Goal: Book appointment/travel/reservation

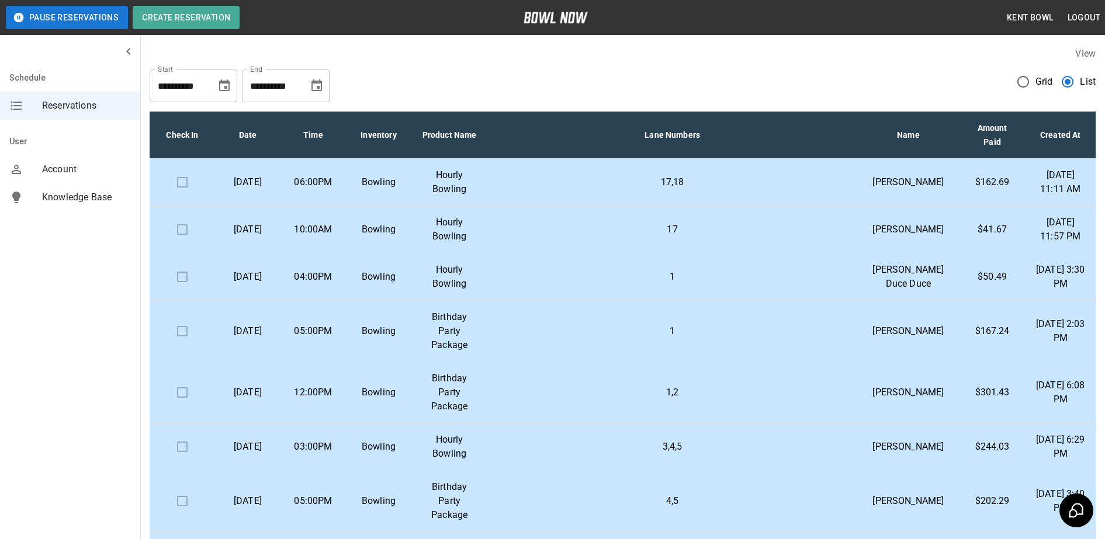
click at [290, 362] on td "05:00PM" at bounding box center [312, 331] width 65 height 61
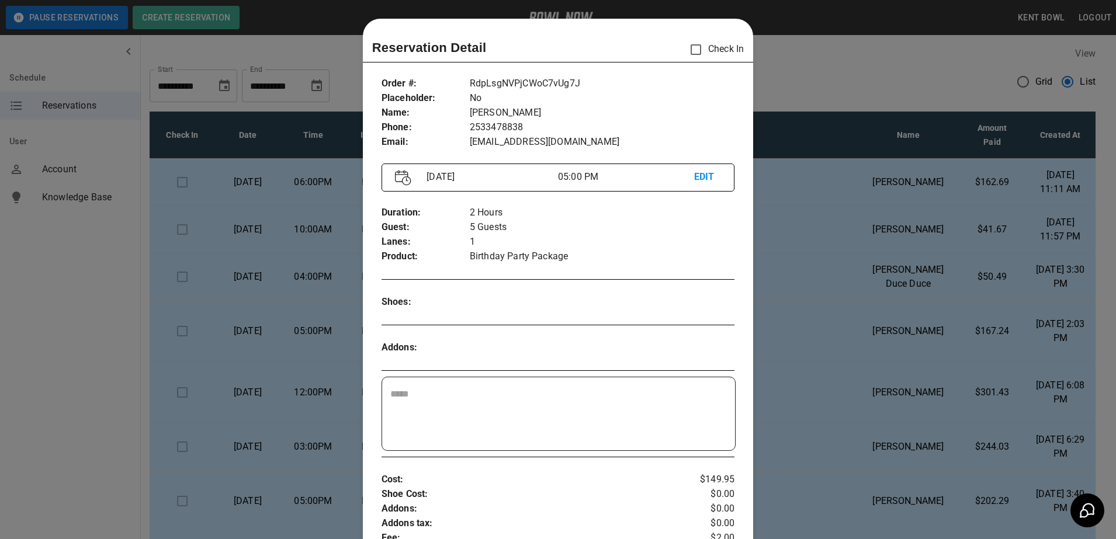
scroll to position [19, 0]
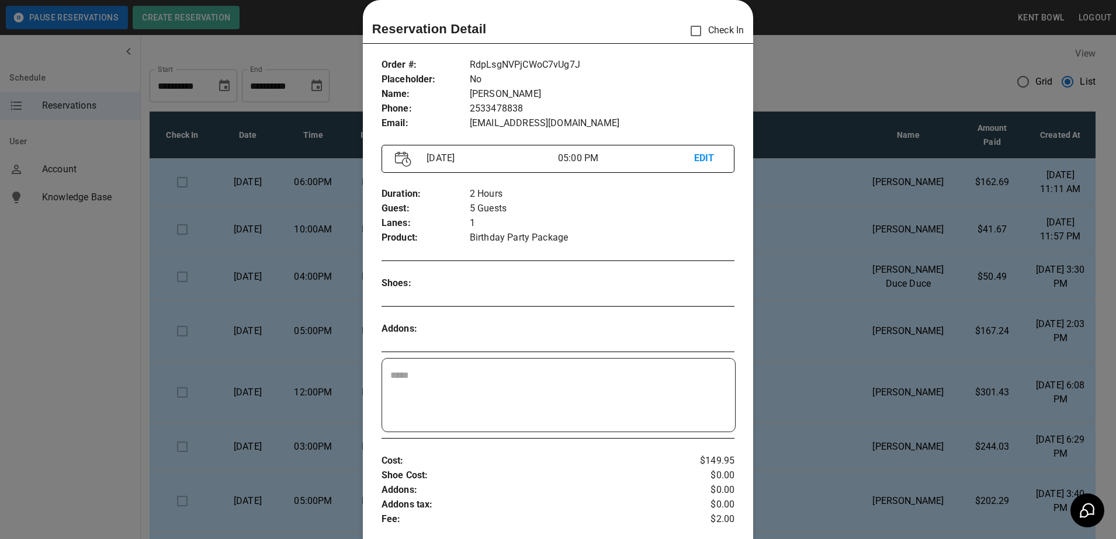
click at [53, 310] on div at bounding box center [558, 269] width 1116 height 539
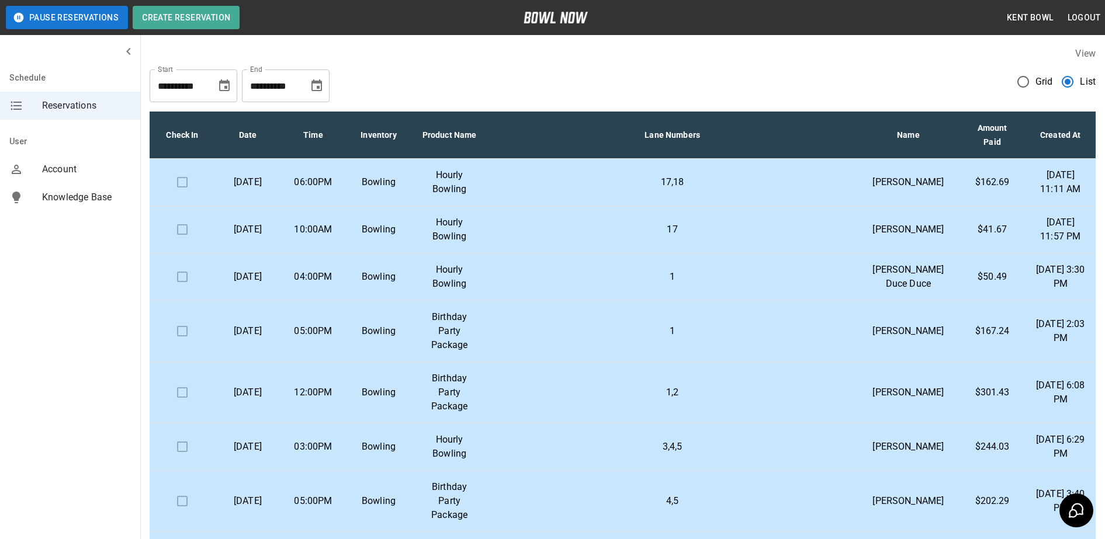
click at [259, 189] on p "[DATE]" at bounding box center [247, 182] width 47 height 14
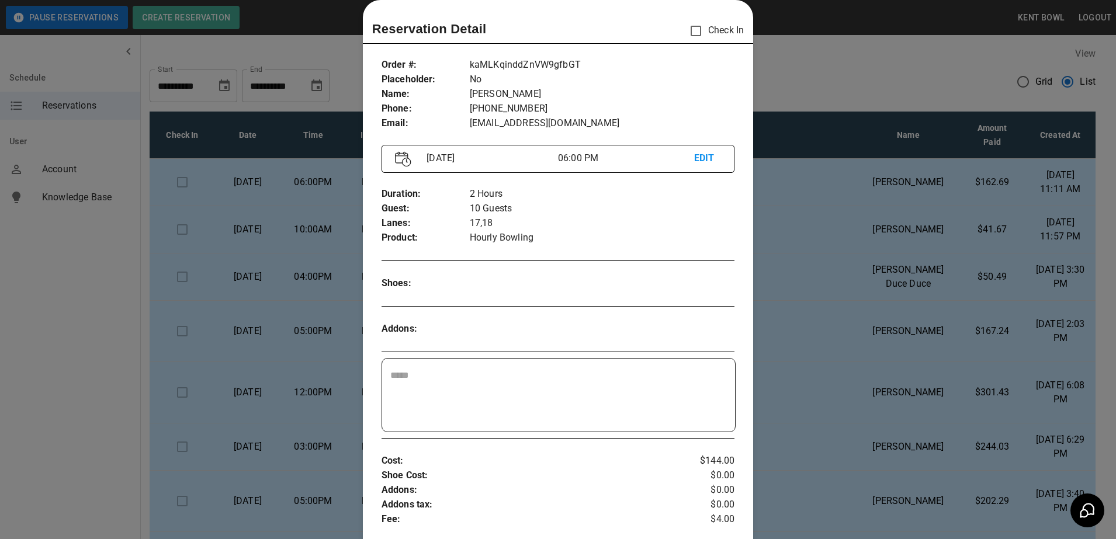
click at [47, 312] on div at bounding box center [558, 269] width 1116 height 539
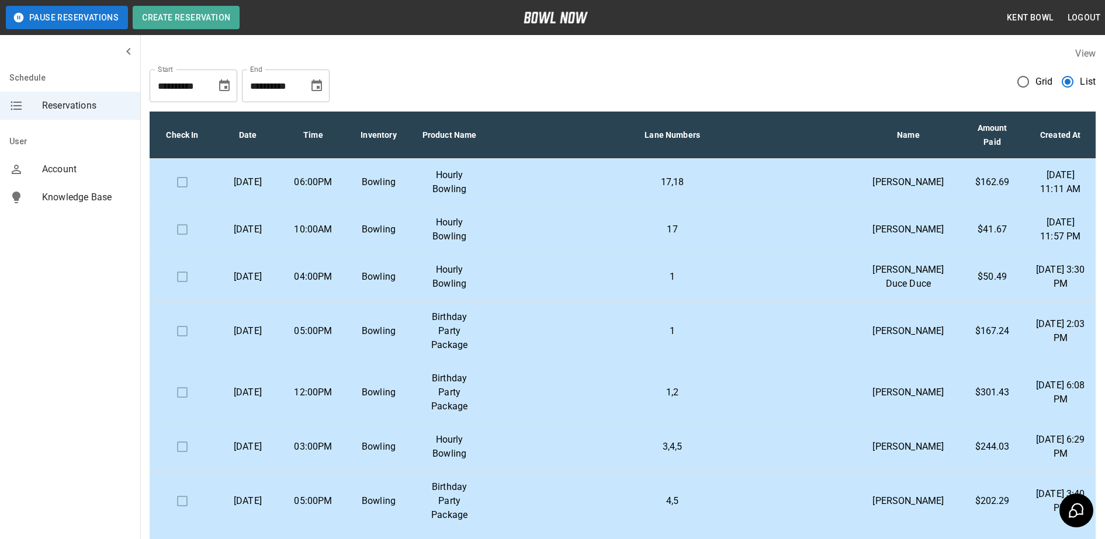
click at [280, 301] on td "[DATE]" at bounding box center [247, 277] width 65 height 47
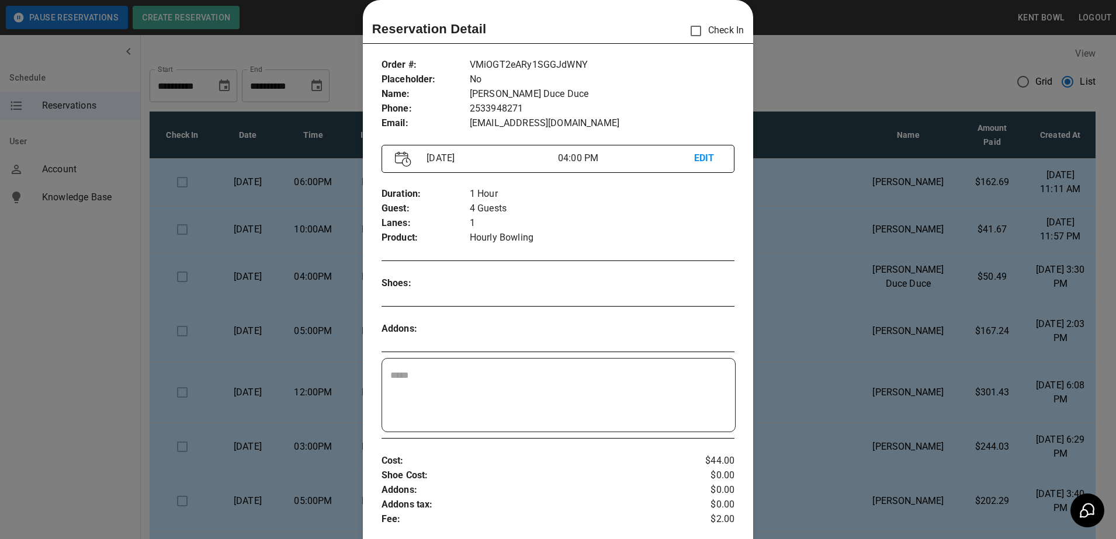
click at [38, 335] on div at bounding box center [558, 269] width 1116 height 539
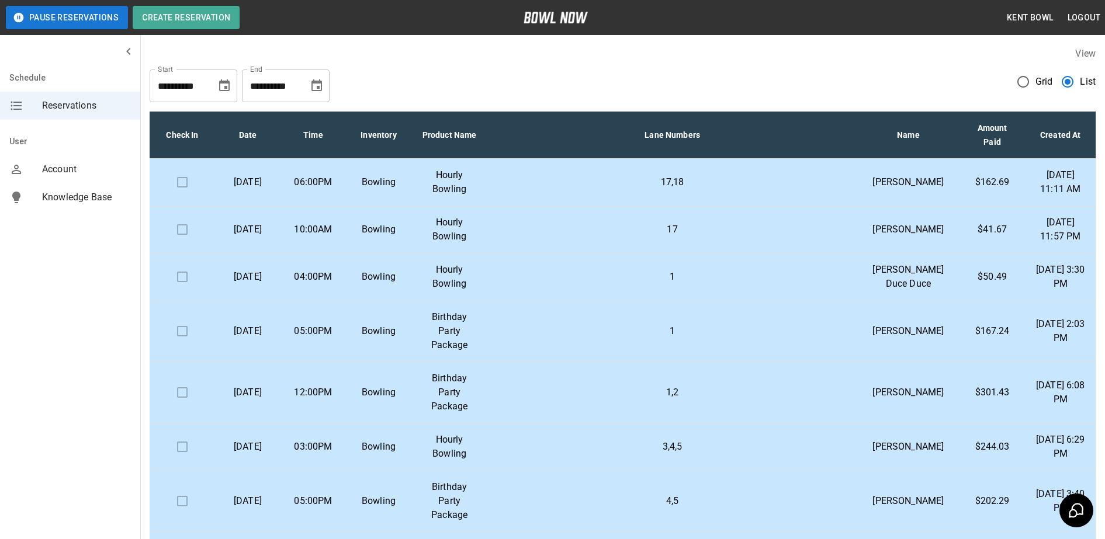
click at [271, 338] on p "[DATE]" at bounding box center [247, 331] width 47 height 14
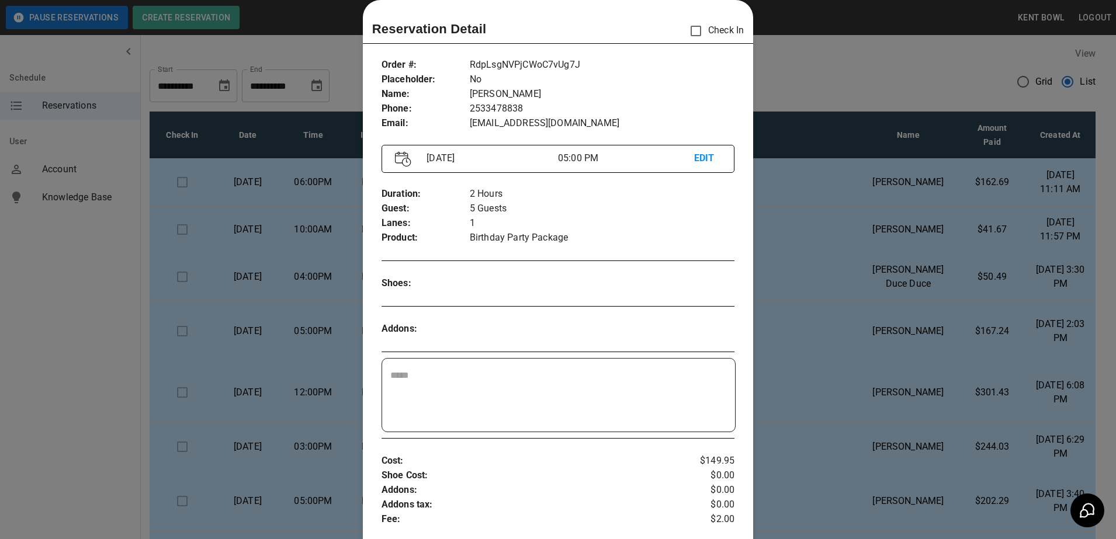
click at [21, 360] on div at bounding box center [558, 269] width 1116 height 539
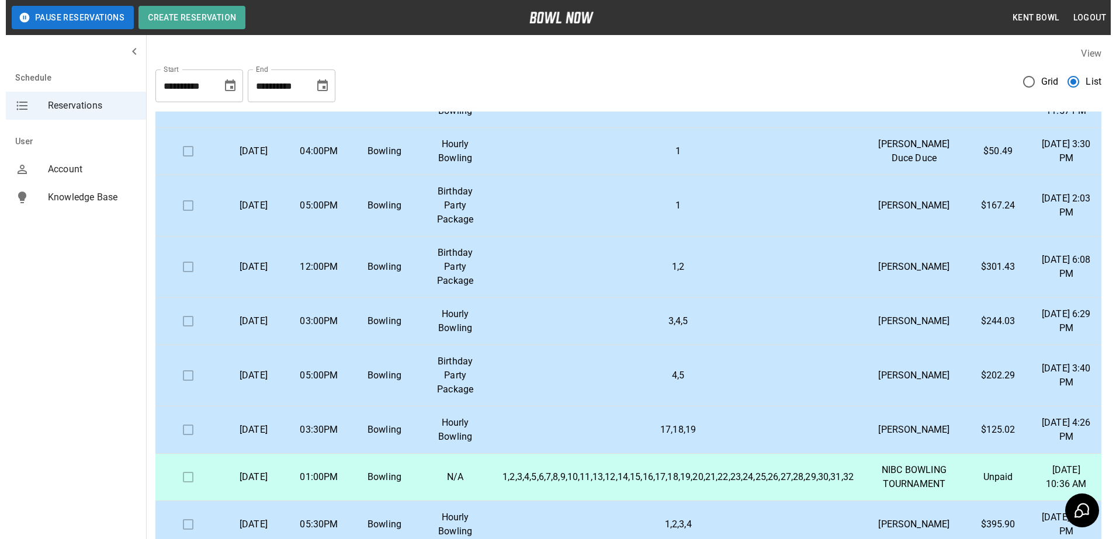
scroll to position [126, 0]
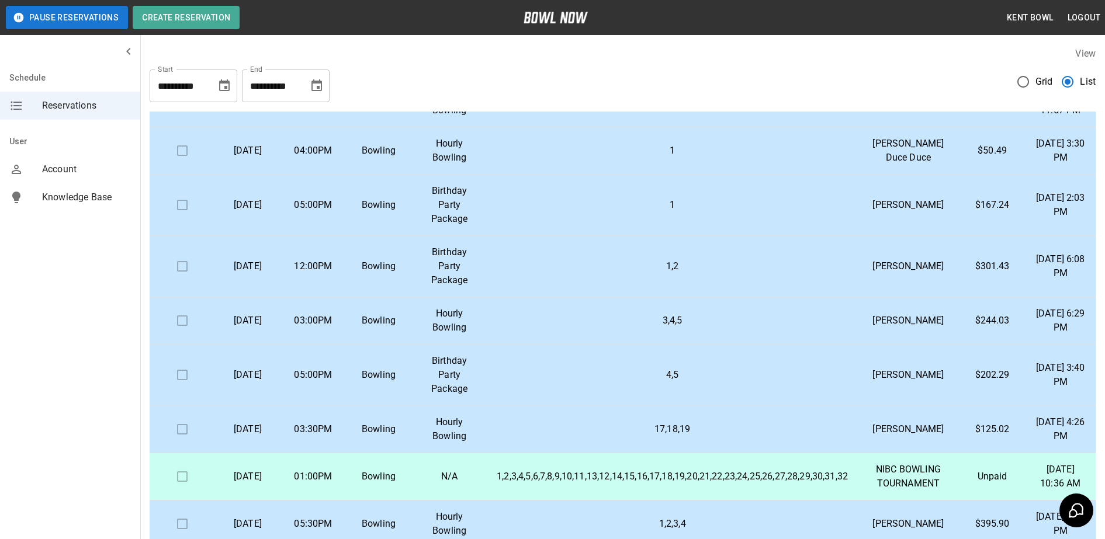
click at [305, 345] on td "03:00PM" at bounding box center [312, 320] width 65 height 47
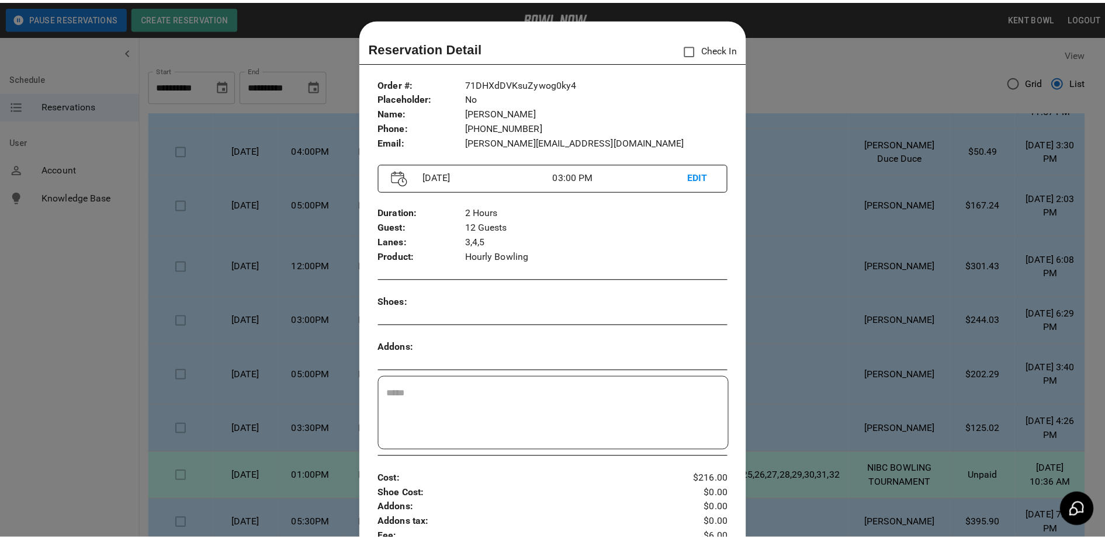
scroll to position [19, 0]
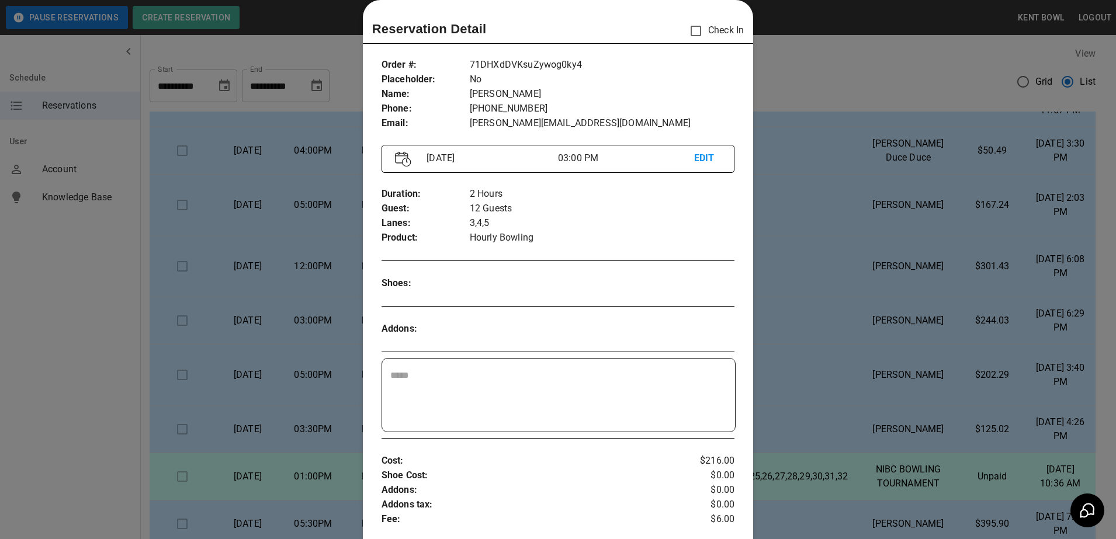
click at [838, 47] on div at bounding box center [558, 269] width 1116 height 539
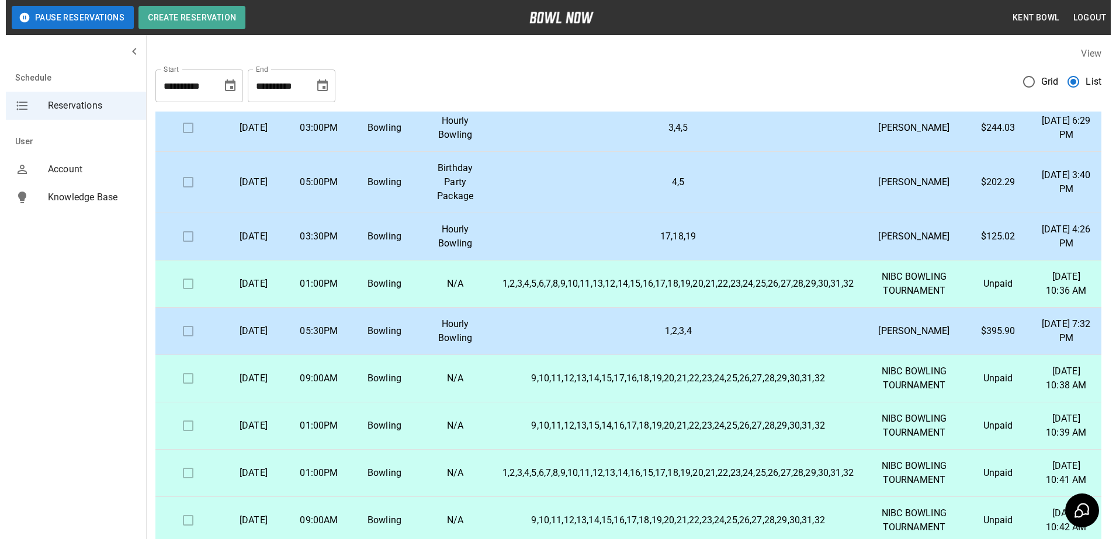
scroll to position [319, 0]
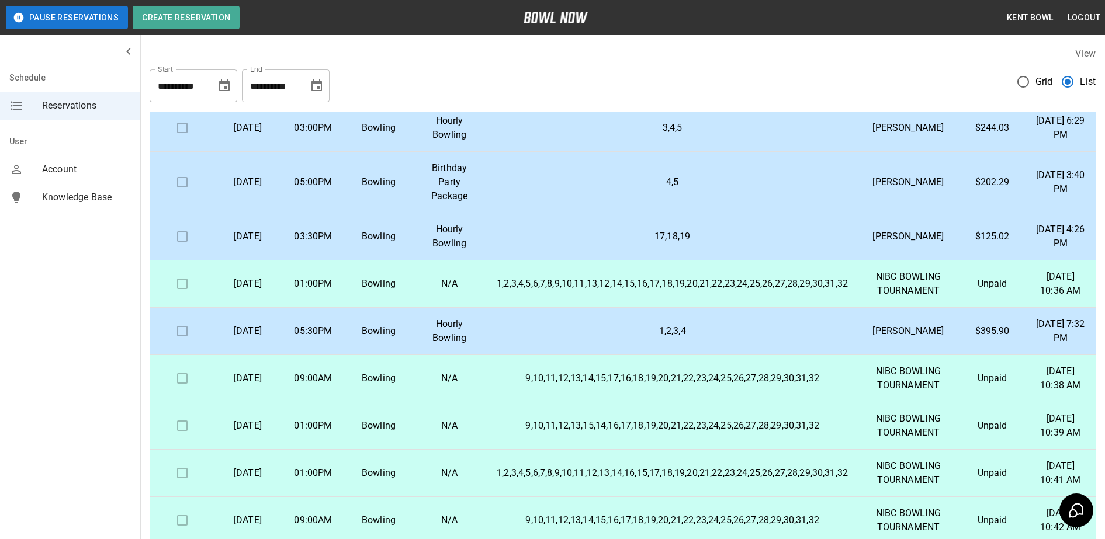
click at [333, 244] on p "03:30PM" at bounding box center [313, 237] width 47 height 14
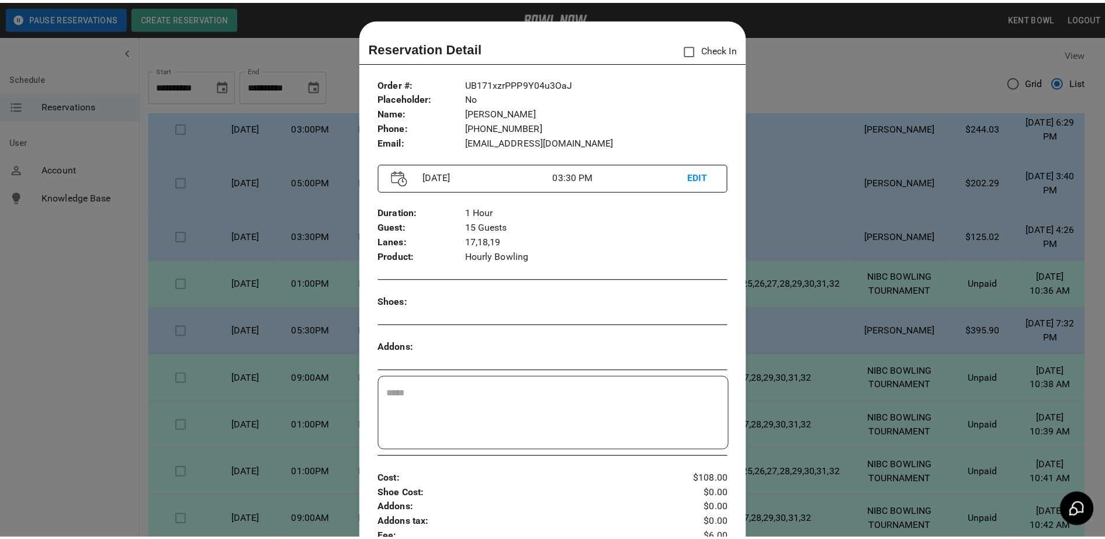
scroll to position [19, 0]
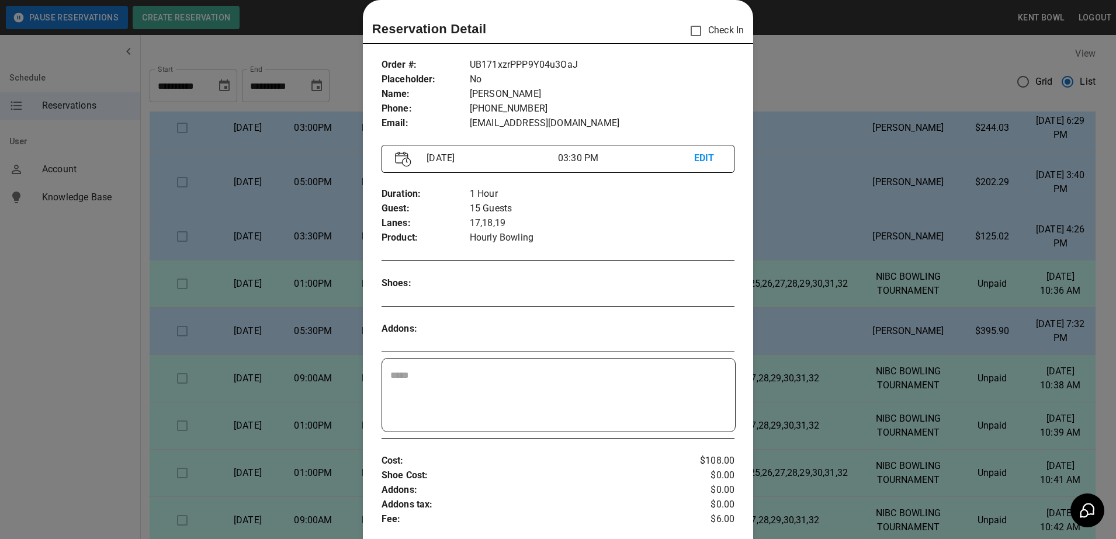
click at [100, 291] on div at bounding box center [558, 269] width 1116 height 539
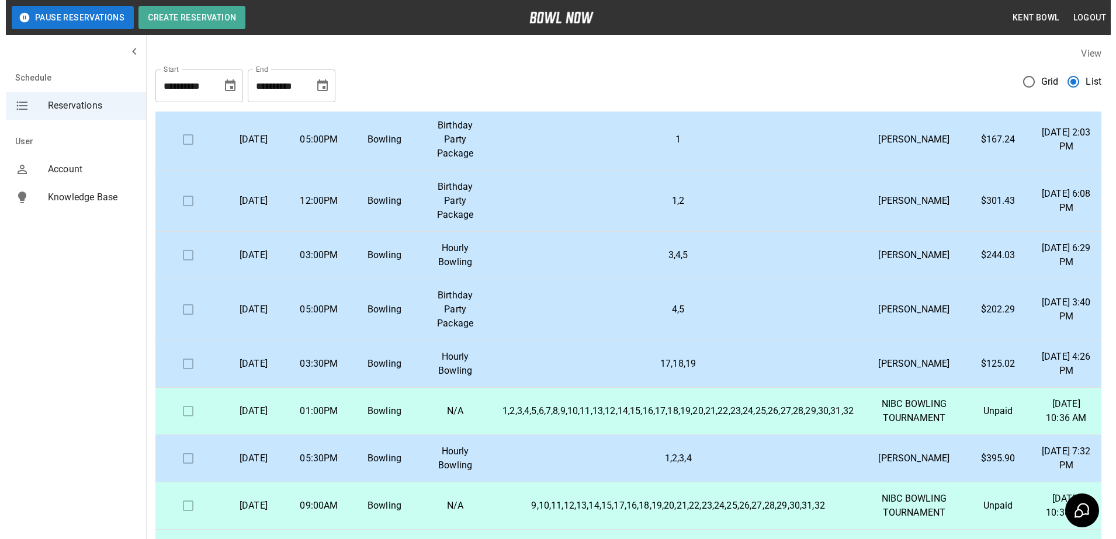
scroll to position [190, 0]
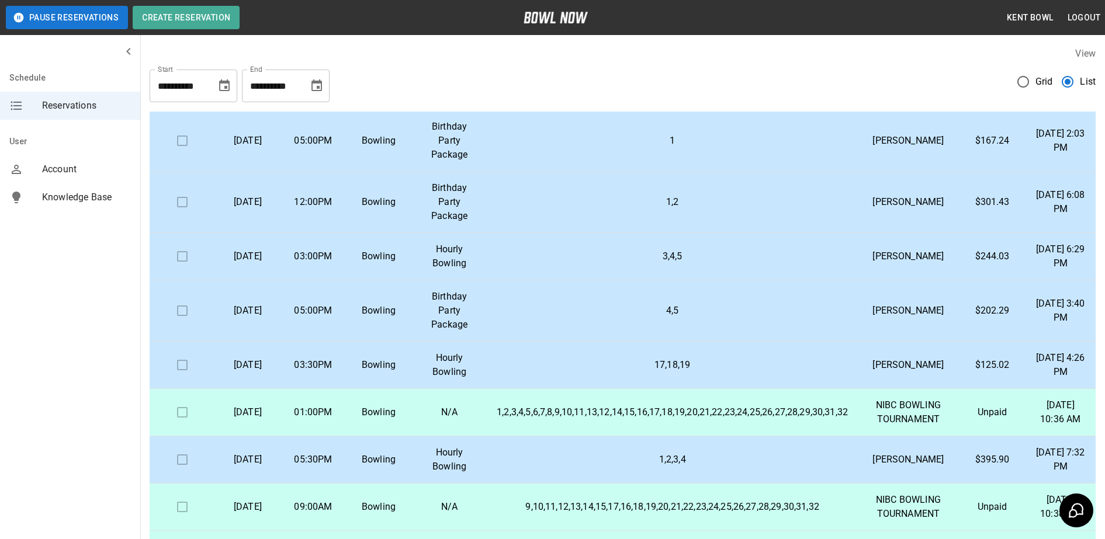
click at [324, 280] on td "03:00PM" at bounding box center [312, 256] width 65 height 47
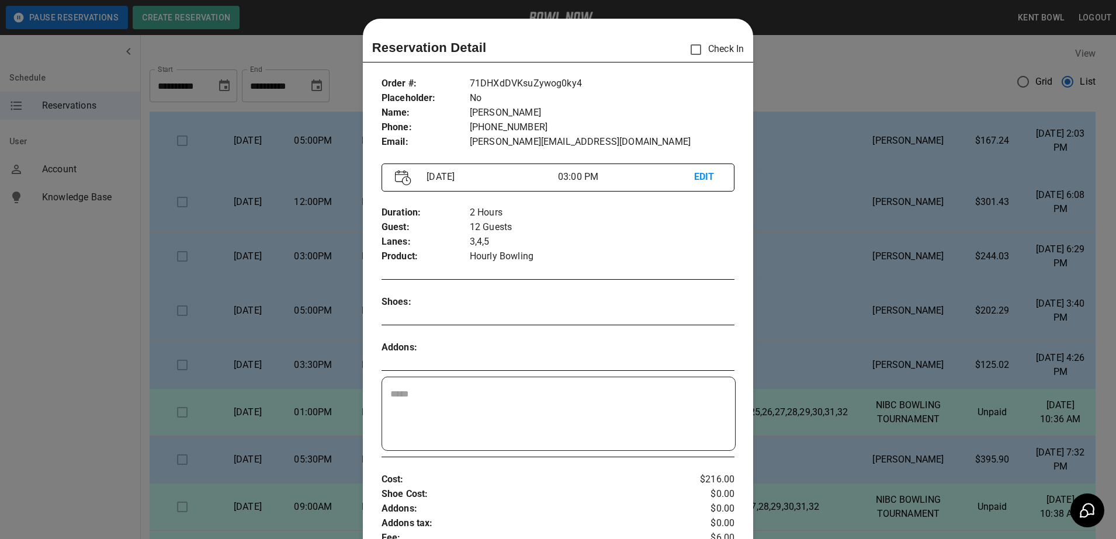
scroll to position [19, 0]
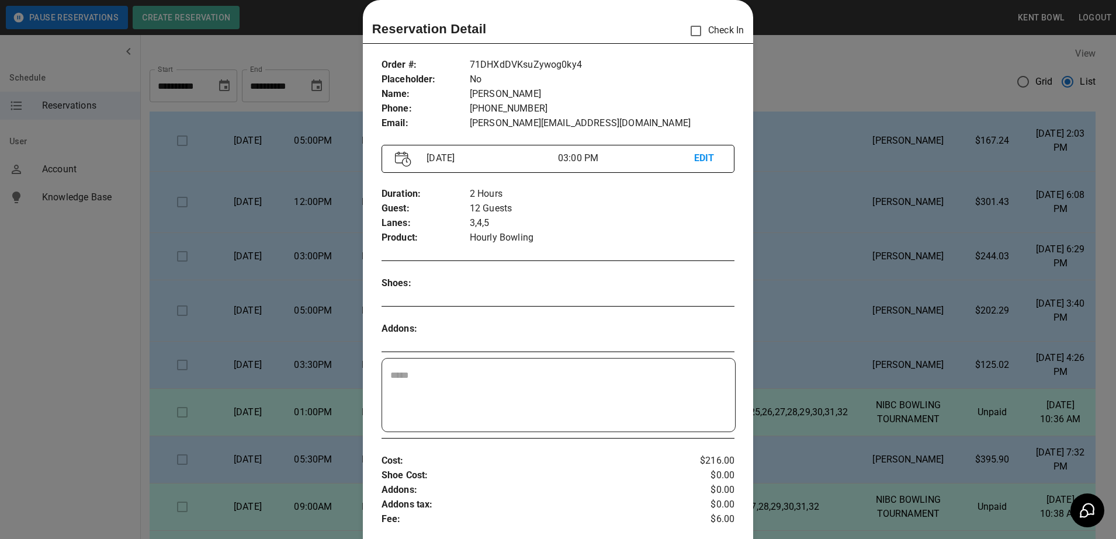
click at [82, 306] on div at bounding box center [558, 269] width 1116 height 539
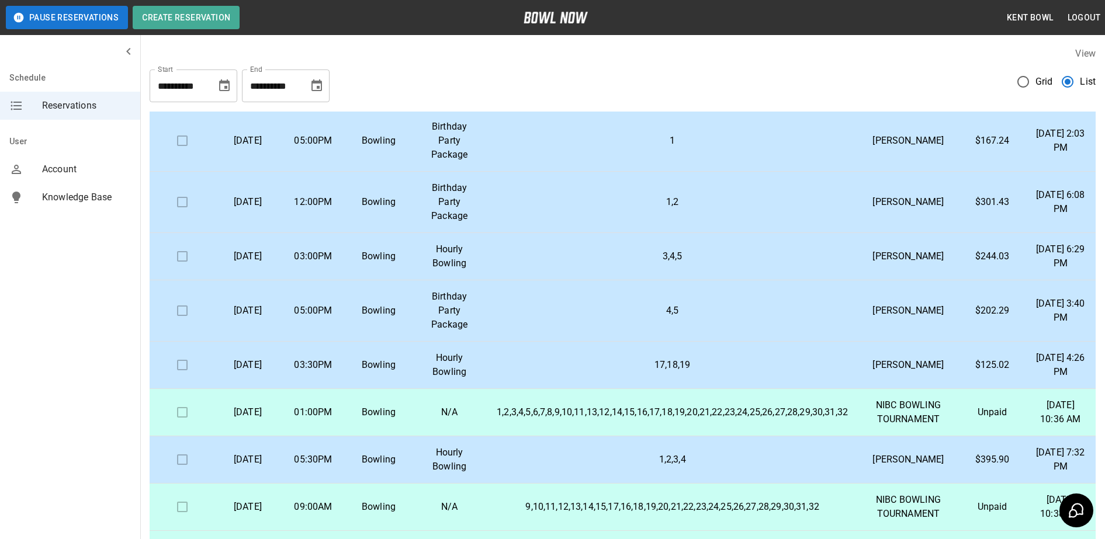
click at [320, 389] on td "03:30PM" at bounding box center [312, 365] width 65 height 47
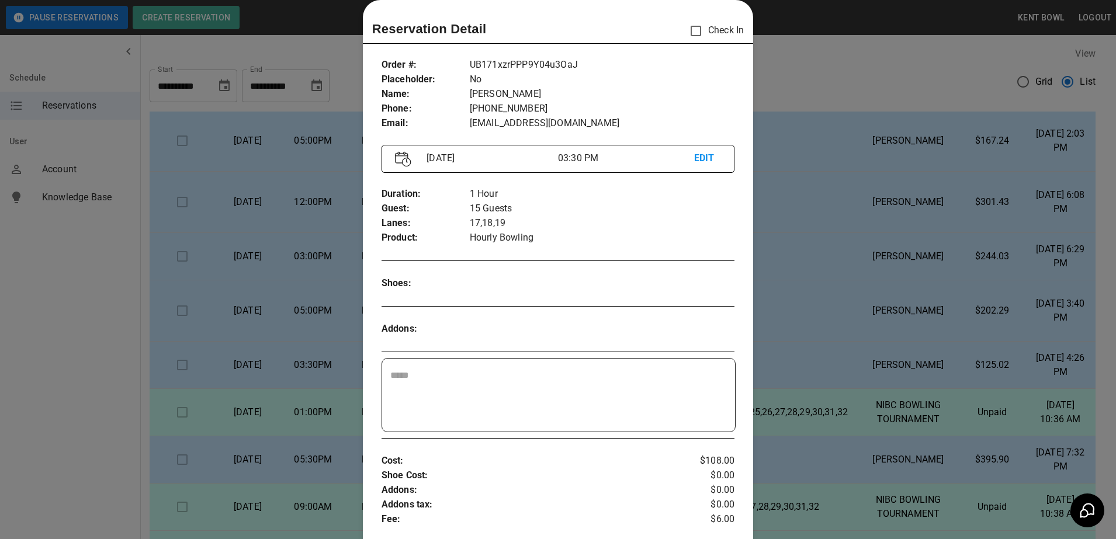
click at [88, 335] on div at bounding box center [558, 269] width 1116 height 539
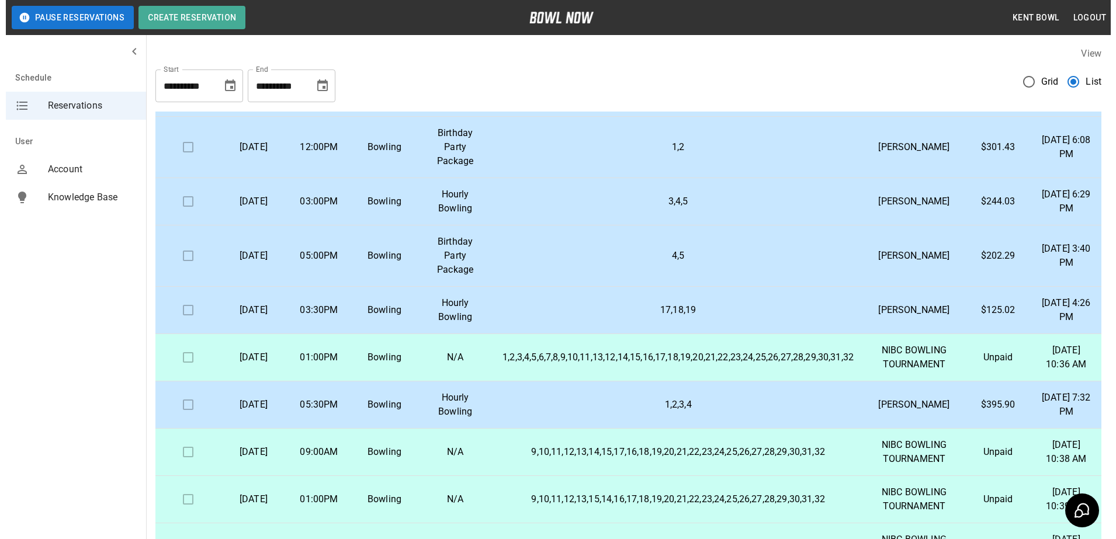
scroll to position [242, 0]
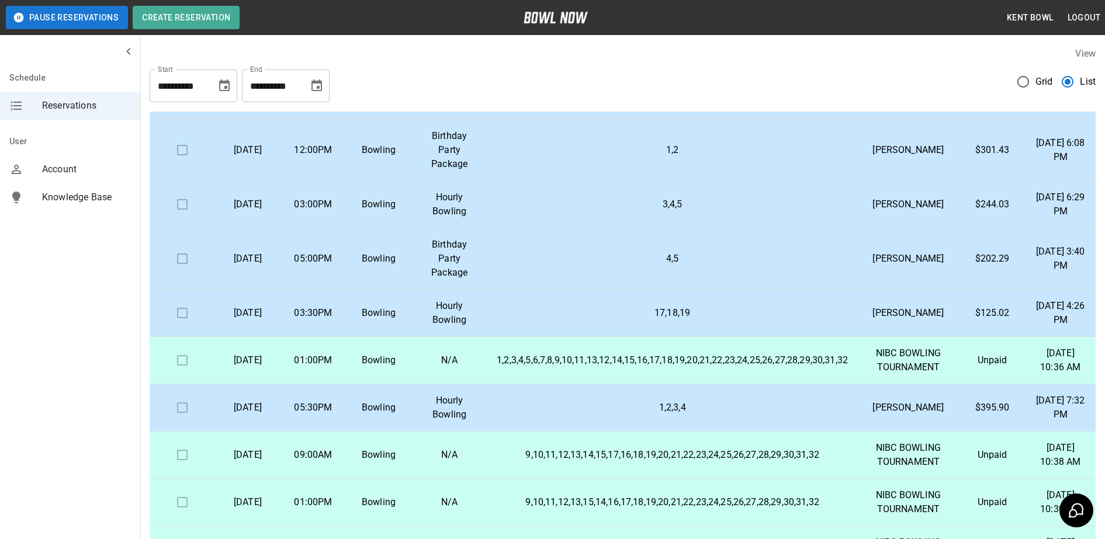
click at [336, 211] on p "03:00PM" at bounding box center [313, 204] width 47 height 14
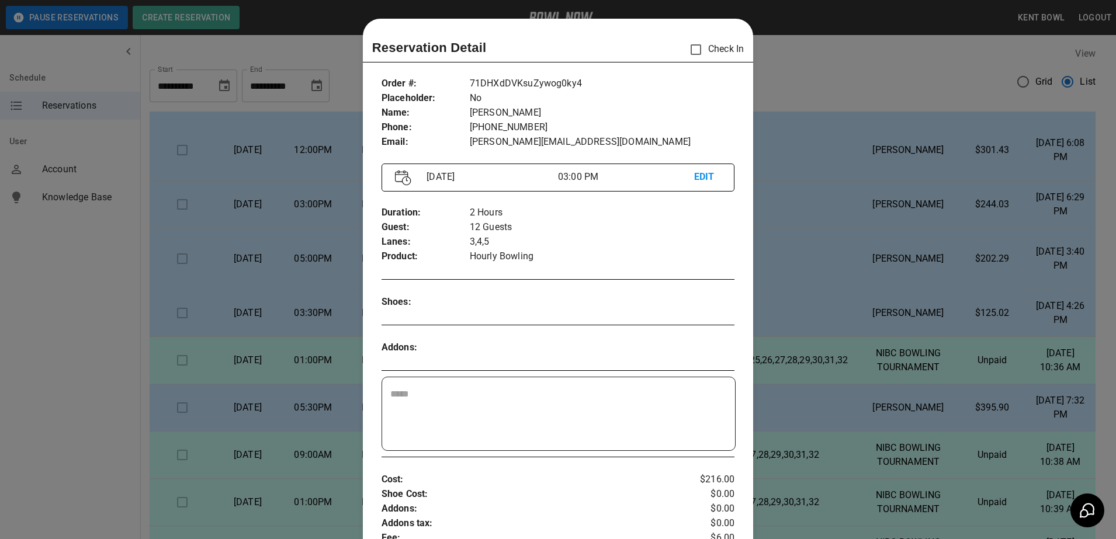
scroll to position [19, 0]
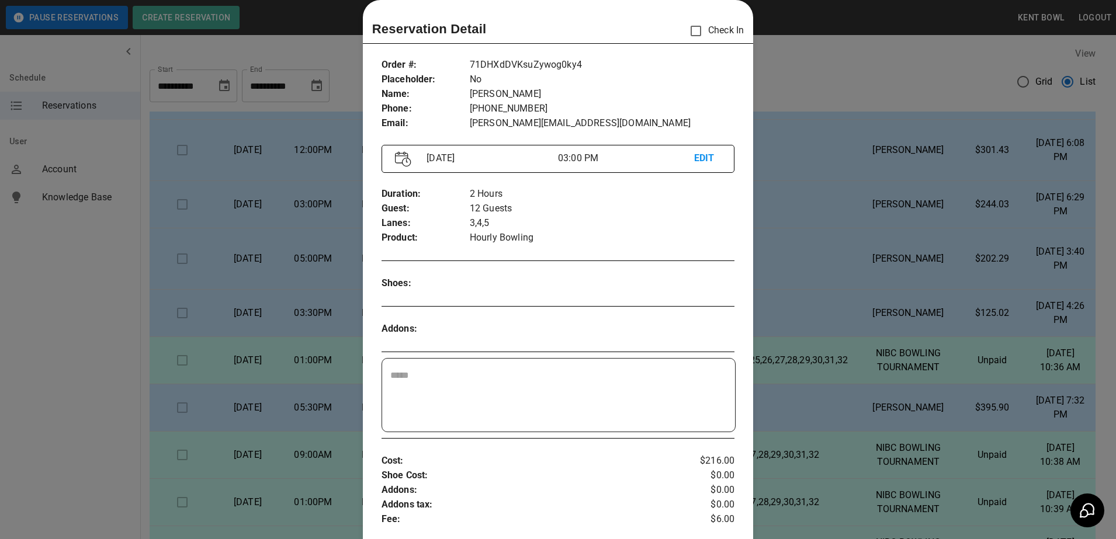
click at [47, 341] on div at bounding box center [558, 269] width 1116 height 539
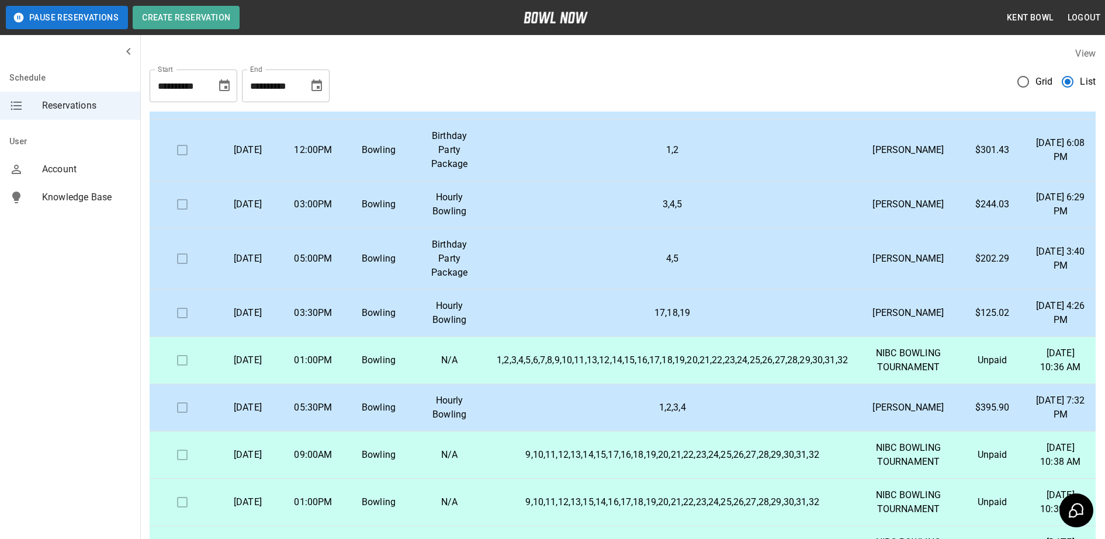
click at [360, 337] on td "Bowling" at bounding box center [378, 313] width 65 height 47
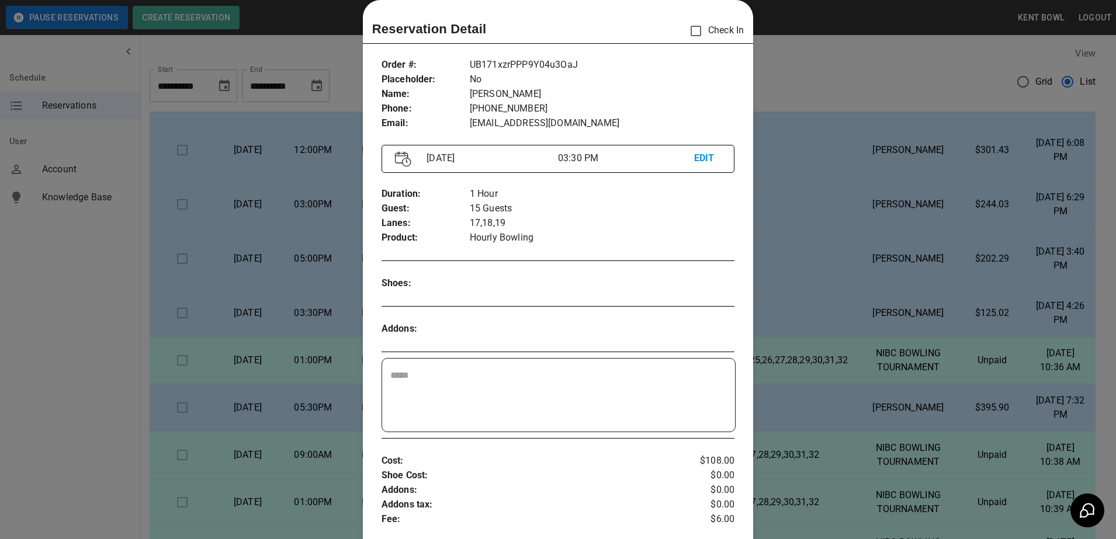
click at [67, 256] on div at bounding box center [558, 269] width 1116 height 539
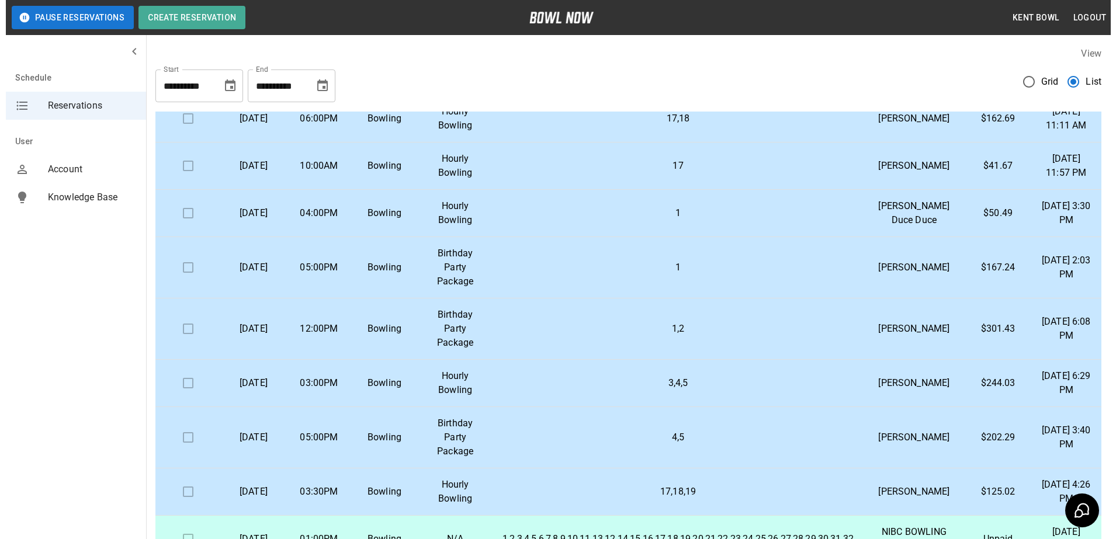
scroll to position [64, 0]
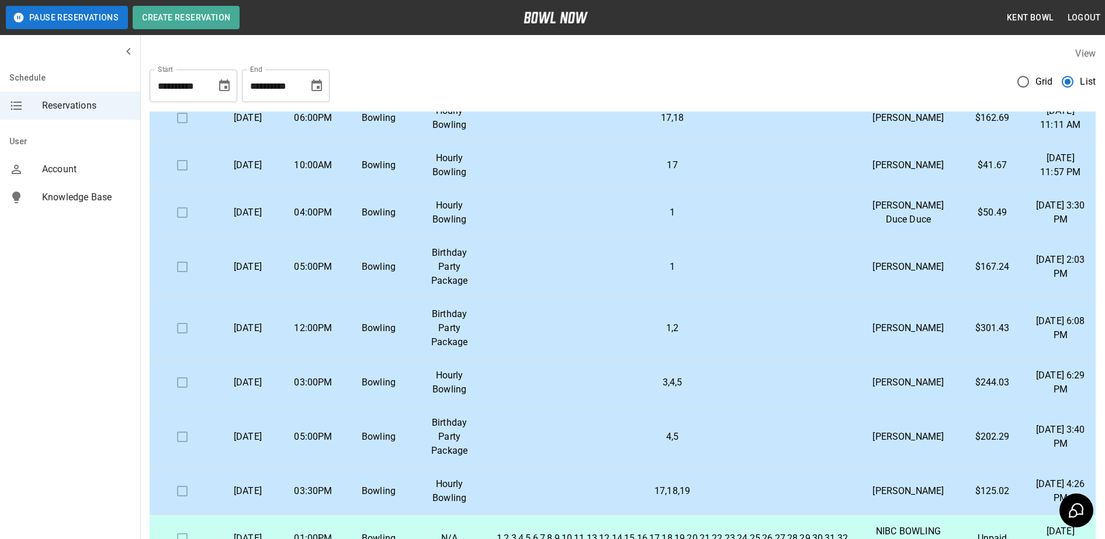
click at [577, 274] on p "1" at bounding box center [671, 267] width 351 height 14
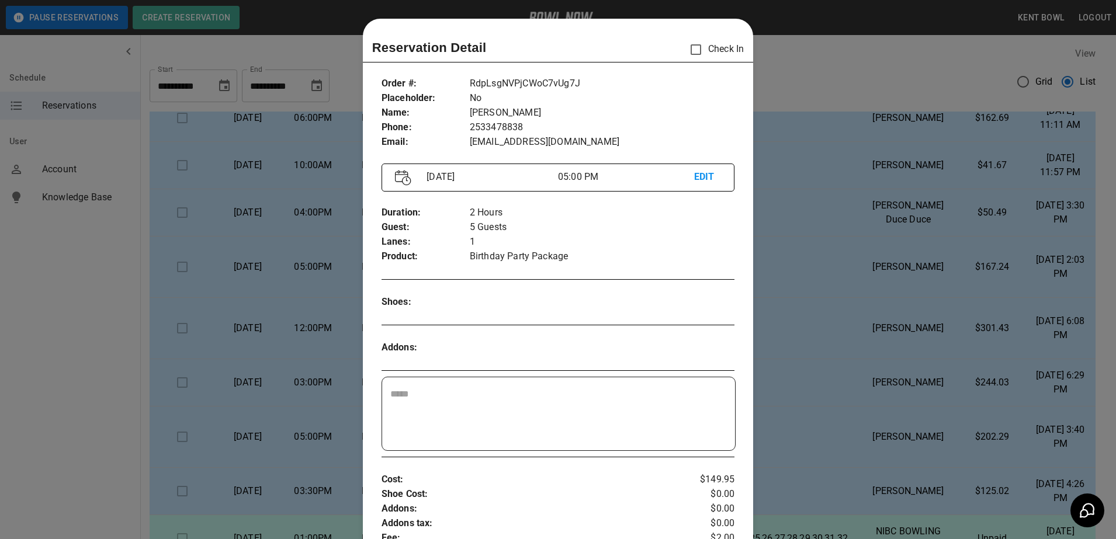
scroll to position [19, 0]
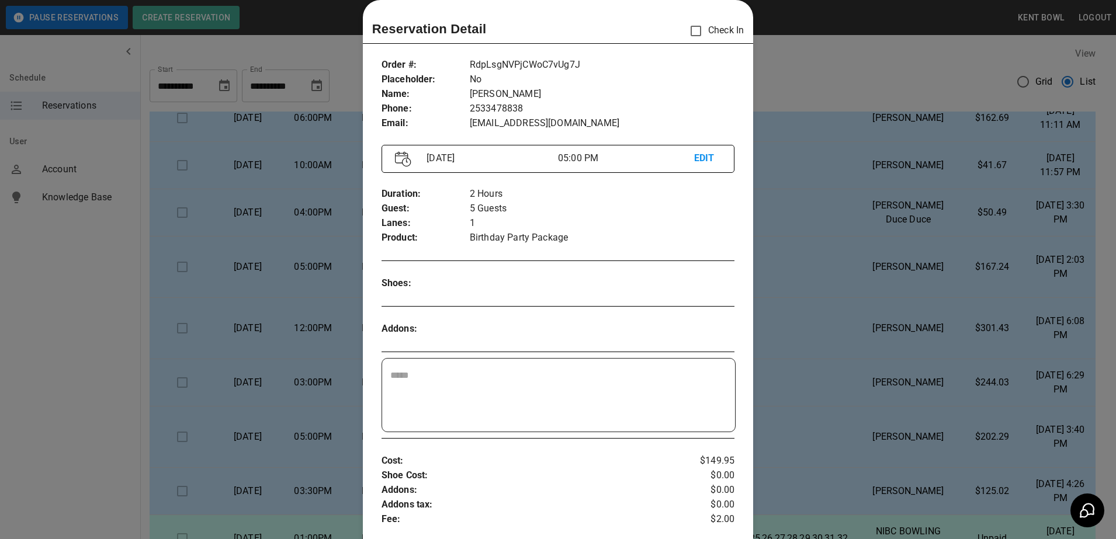
click at [100, 368] on div at bounding box center [558, 269] width 1116 height 539
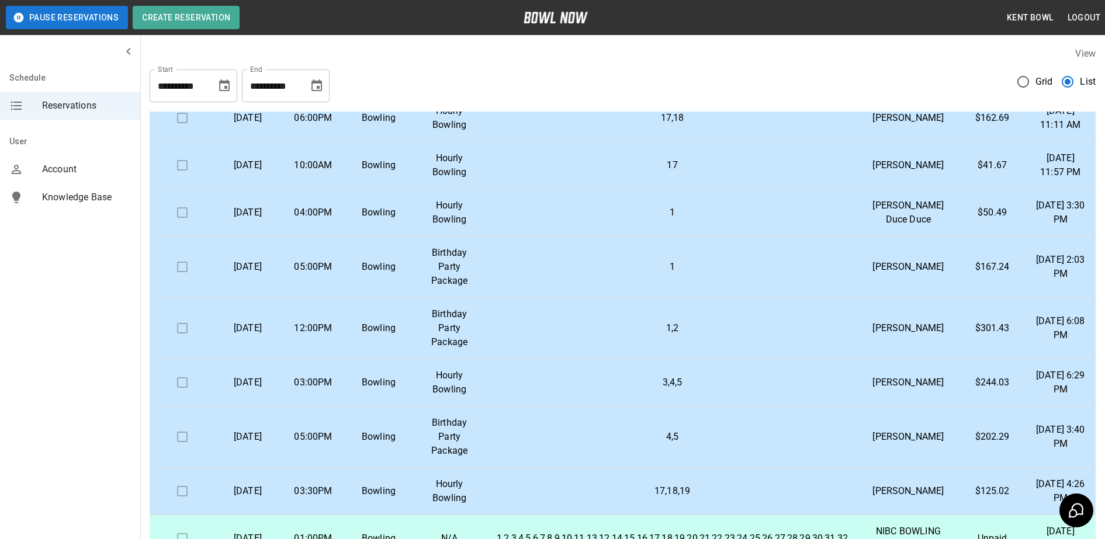
click at [459, 288] on p "Birthday Party Package" at bounding box center [449, 267] width 57 height 42
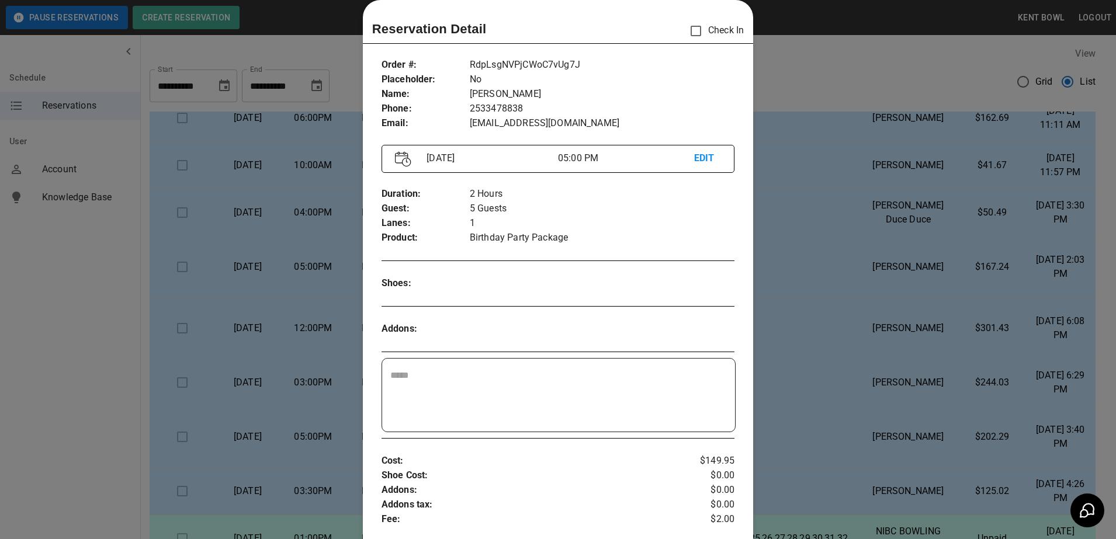
click at [91, 328] on div at bounding box center [558, 269] width 1116 height 539
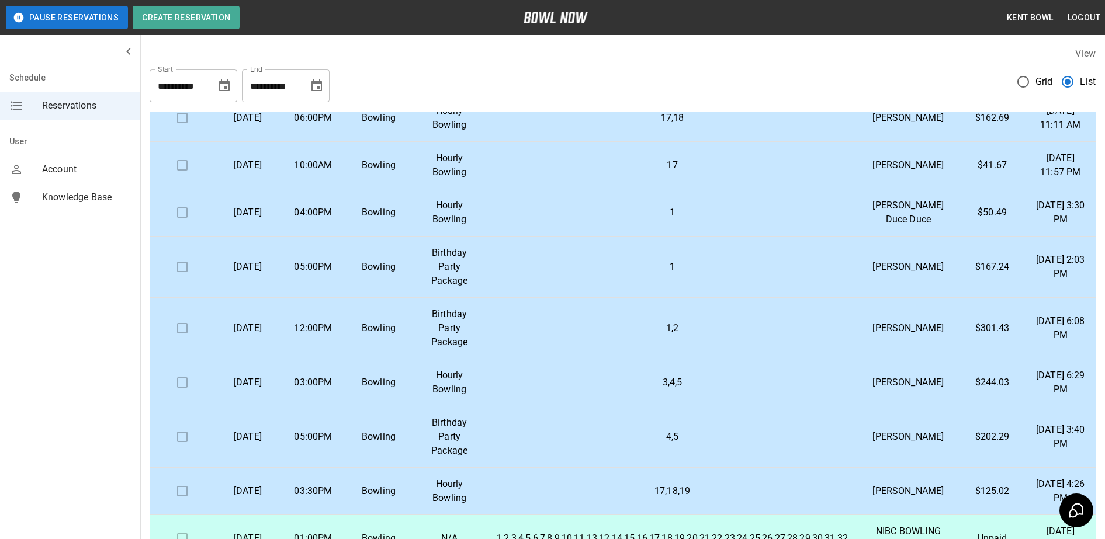
click at [461, 349] on p "Birthday Party Package" at bounding box center [449, 328] width 57 height 42
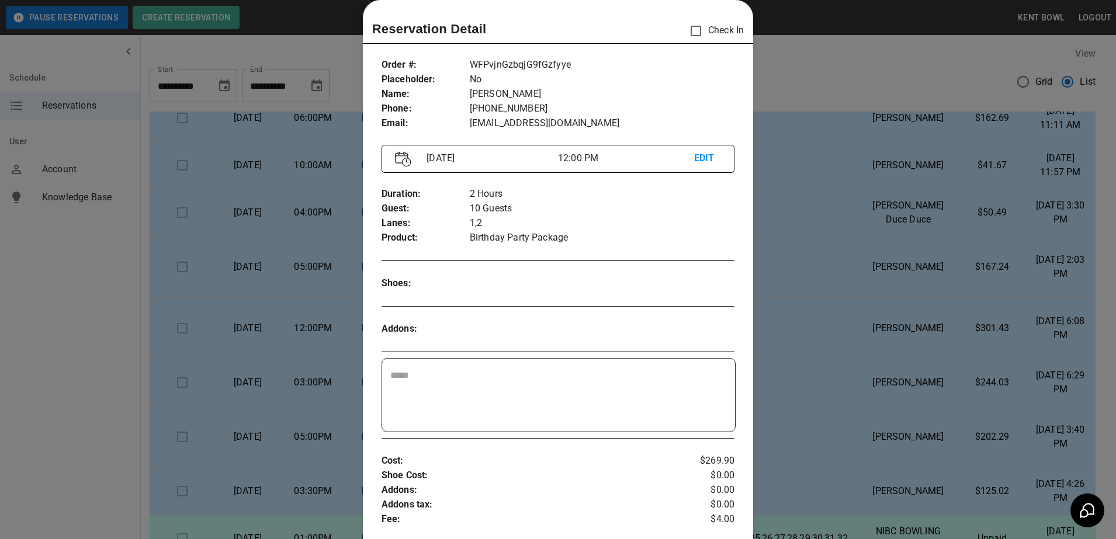
click at [0, 352] on html "**********" at bounding box center [558, 323] width 1116 height 647
click at [30, 353] on div at bounding box center [558, 269] width 1116 height 539
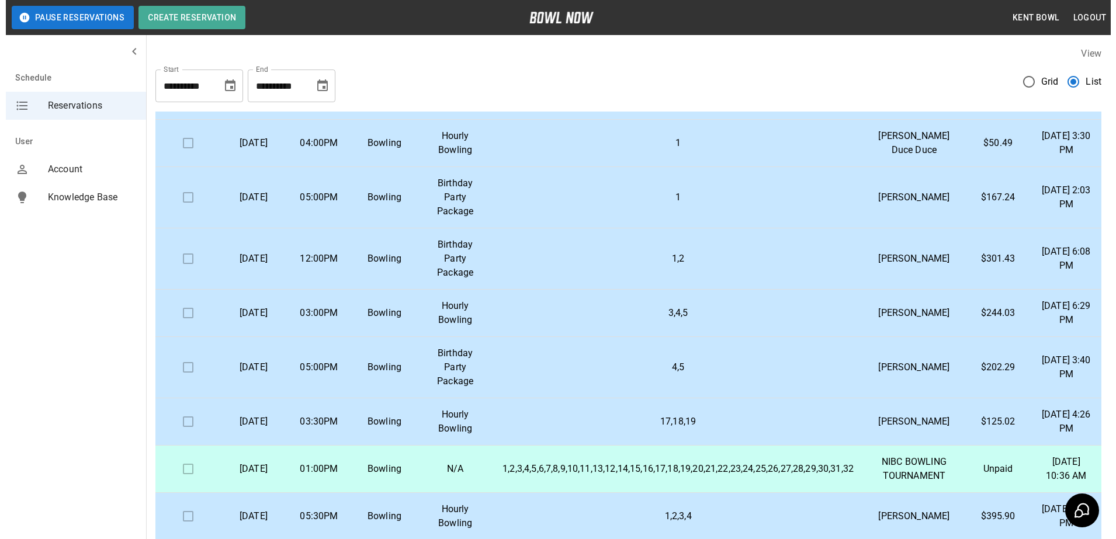
scroll to position [134, 0]
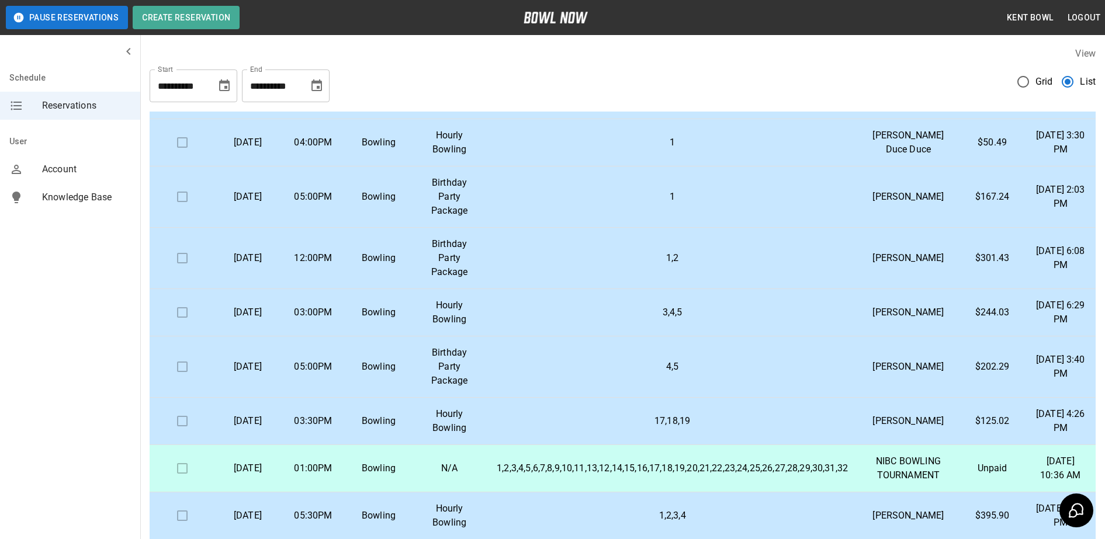
click at [483, 398] on td "Birthday Party Package" at bounding box center [449, 366] width 76 height 61
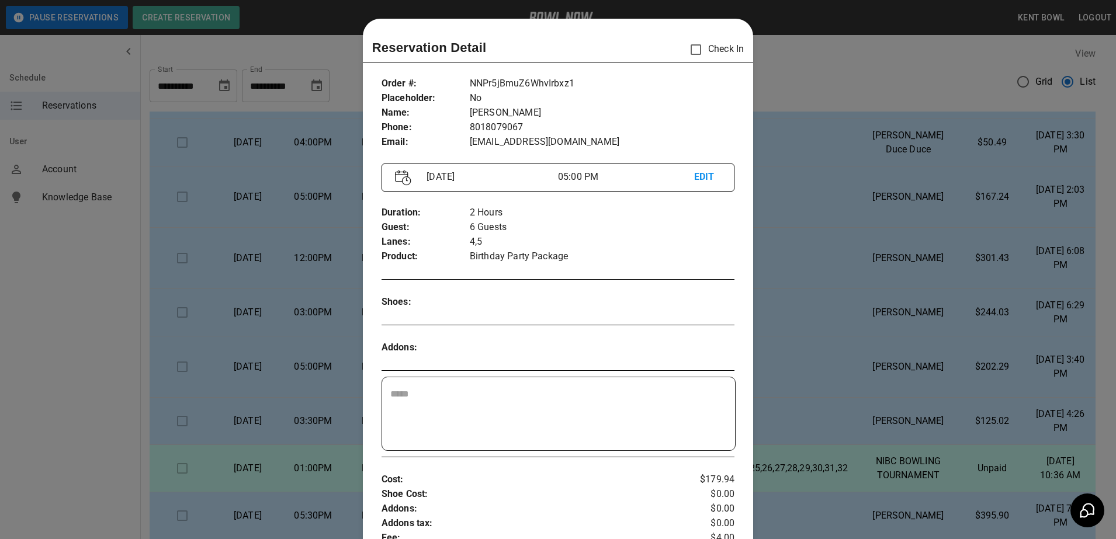
scroll to position [19, 0]
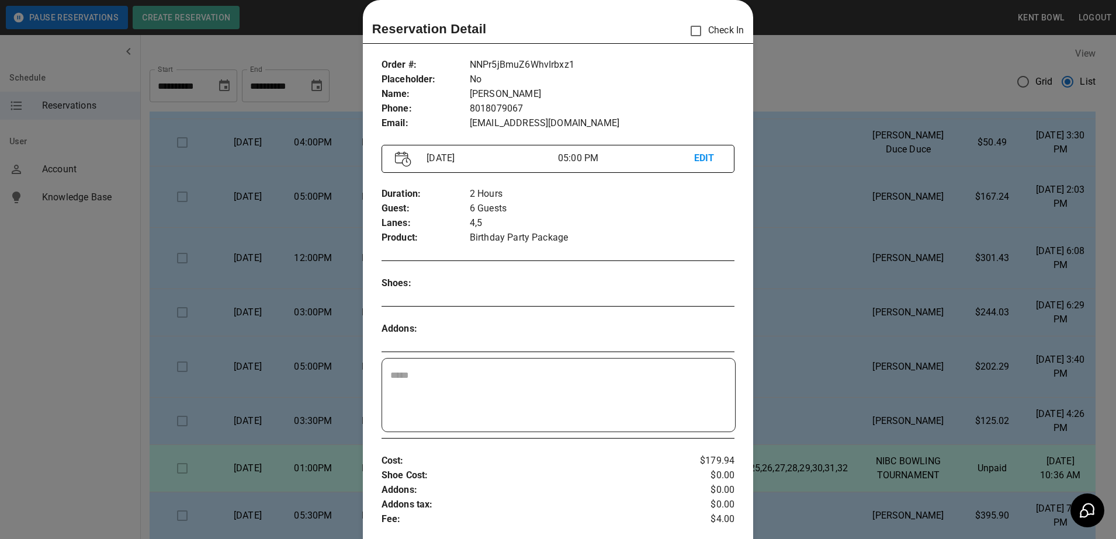
click at [134, 342] on div at bounding box center [558, 269] width 1116 height 539
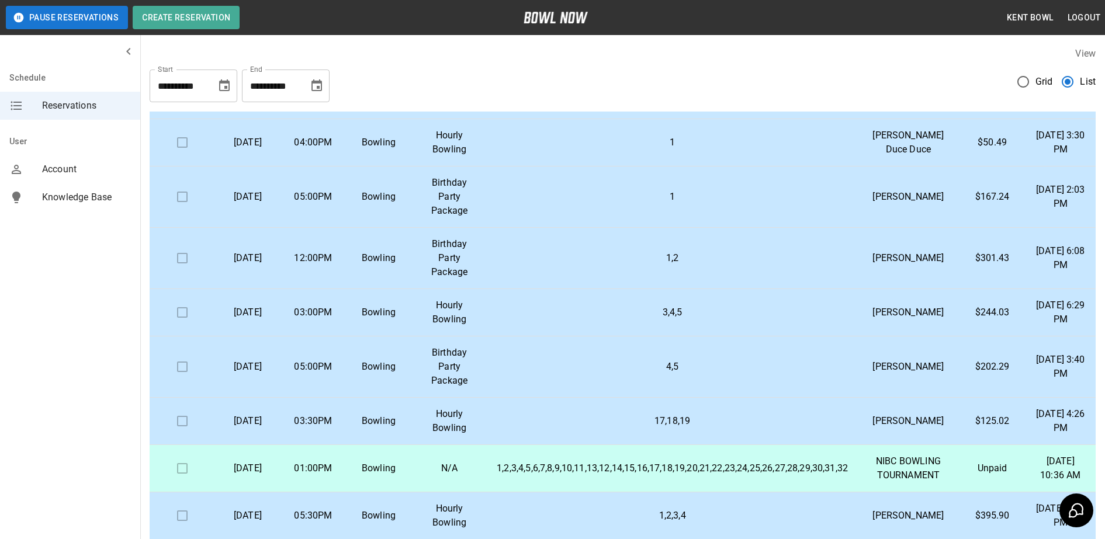
click at [465, 388] on p "Birthday Party Package" at bounding box center [449, 367] width 57 height 42
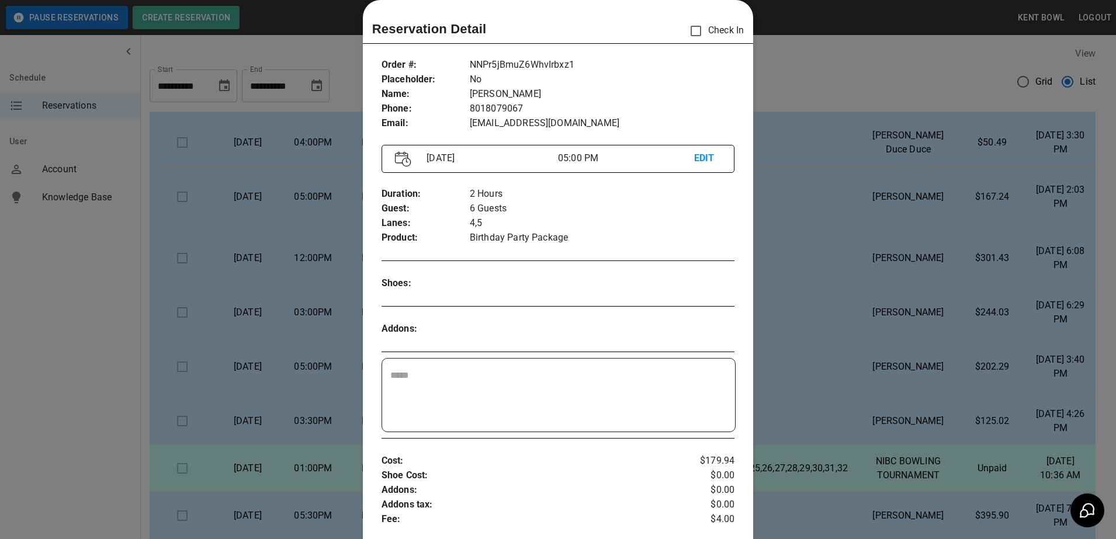
click at [76, 444] on div at bounding box center [558, 269] width 1116 height 539
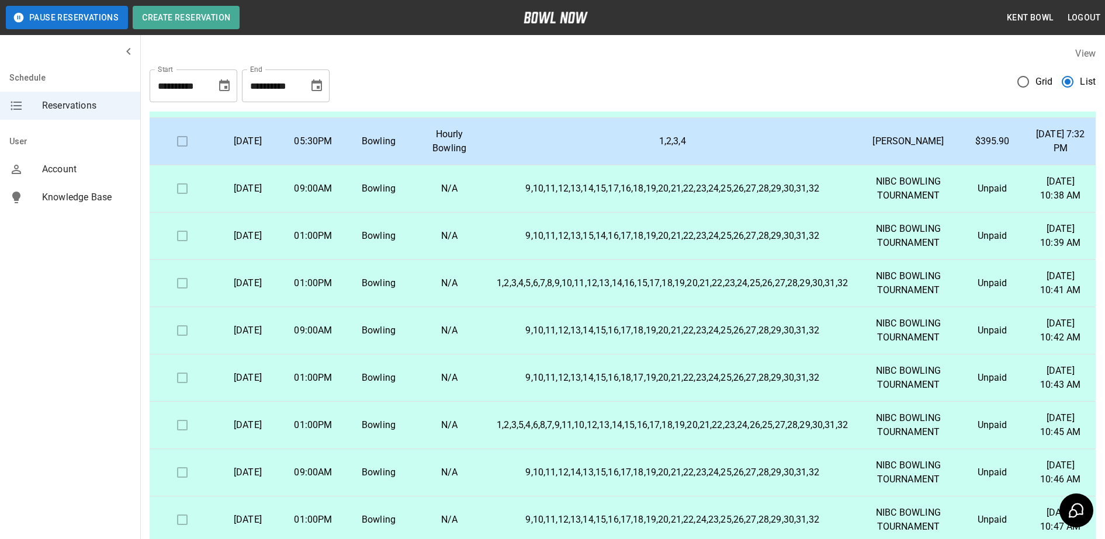
scroll to position [107, 0]
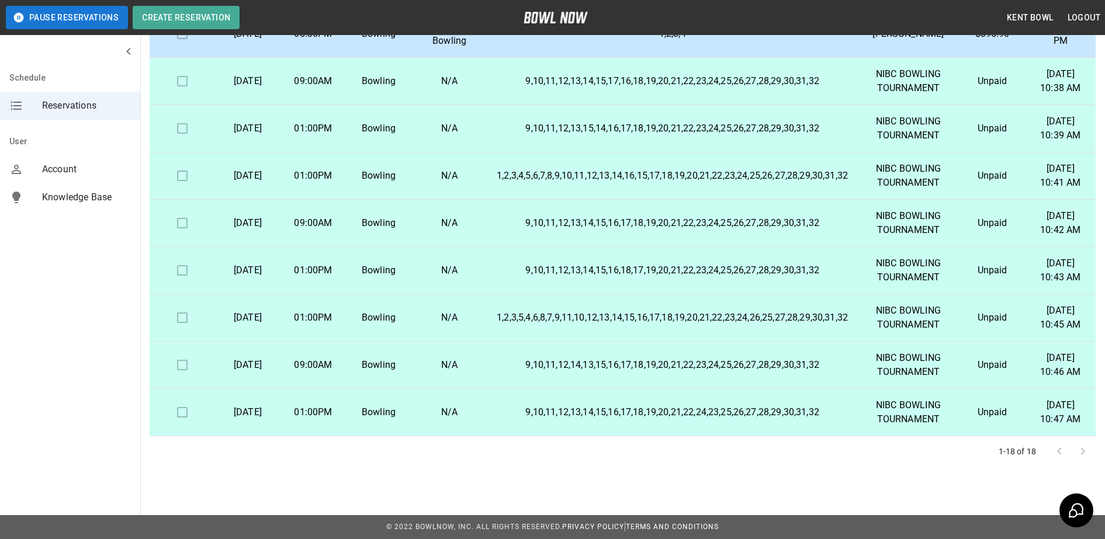
click at [109, 380] on div "Schedule Reservations User Account Knowledge Base" at bounding box center [70, 269] width 141 height 539
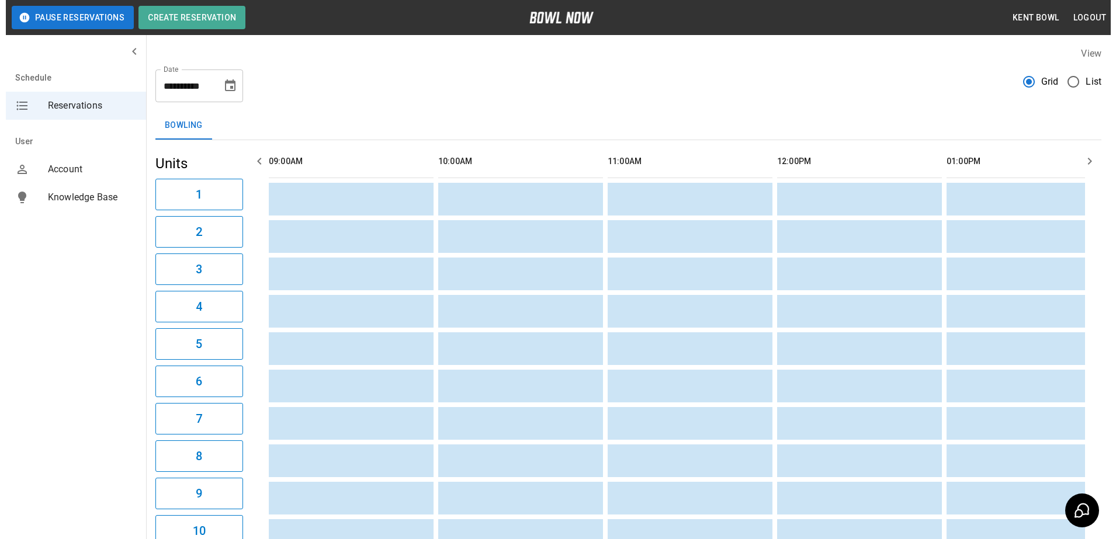
scroll to position [0, 847]
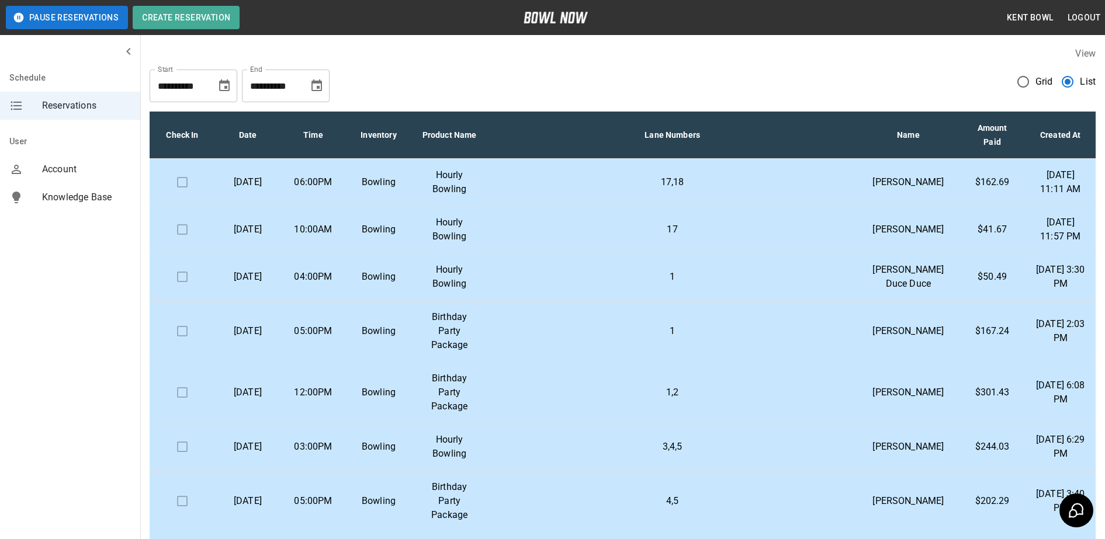
click at [655, 471] on td "3,4,5" at bounding box center [672, 446] width 370 height 47
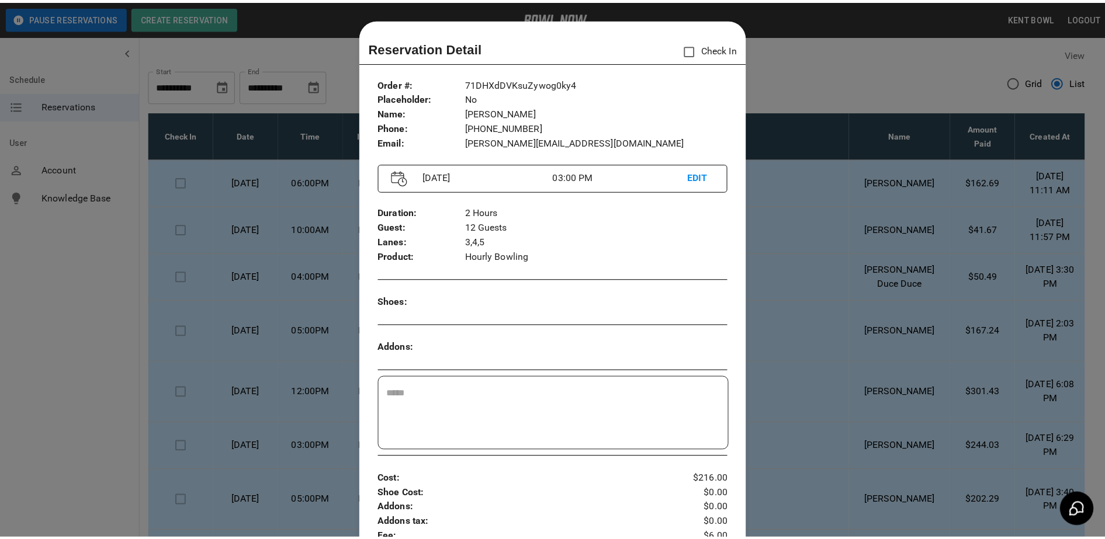
scroll to position [19, 0]
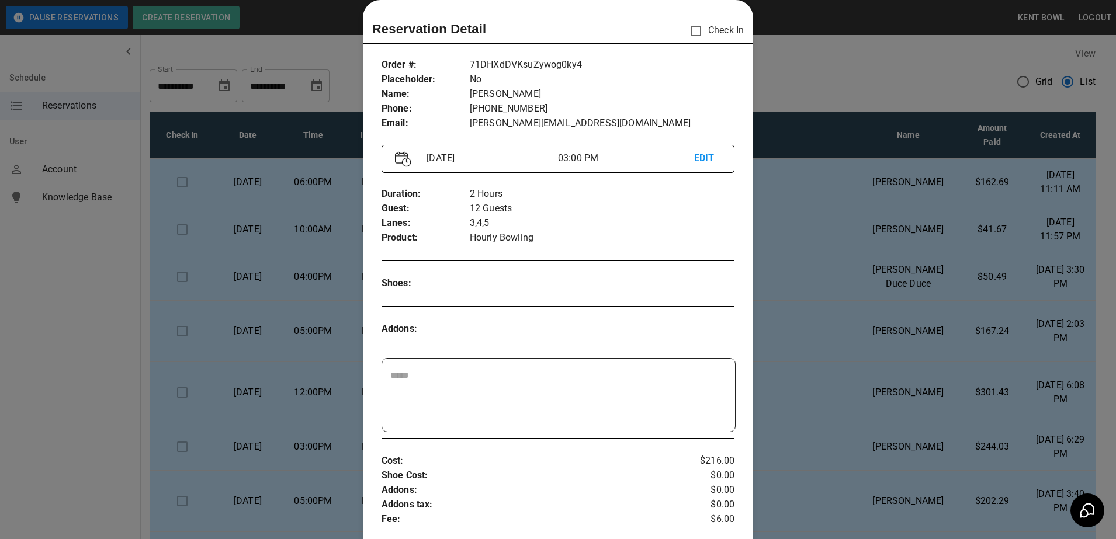
click at [104, 390] on div at bounding box center [558, 269] width 1116 height 539
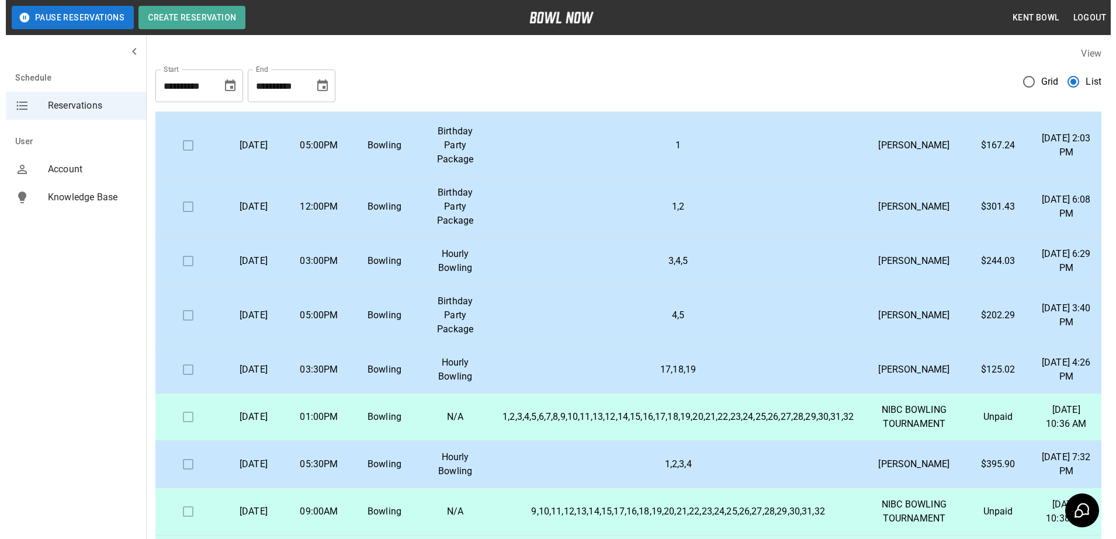
scroll to position [186, 0]
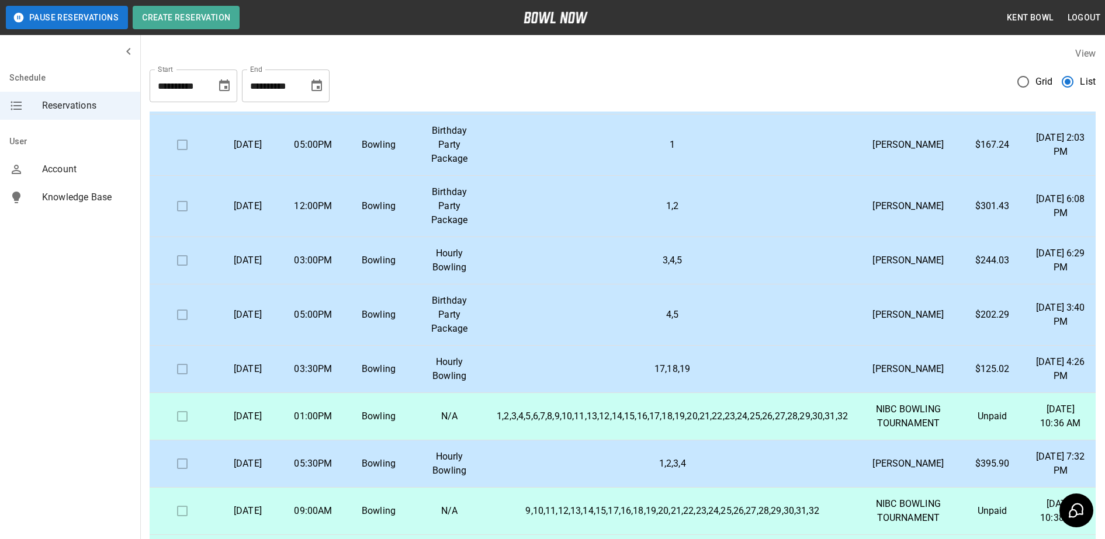
click at [593, 376] on p "17,18,19" at bounding box center [671, 369] width 351 height 14
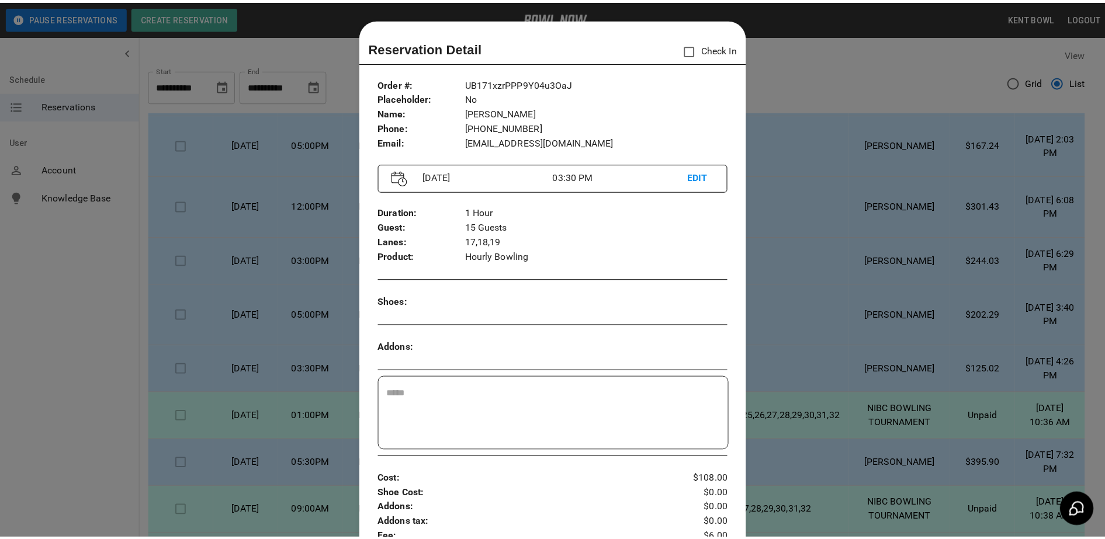
scroll to position [19, 0]
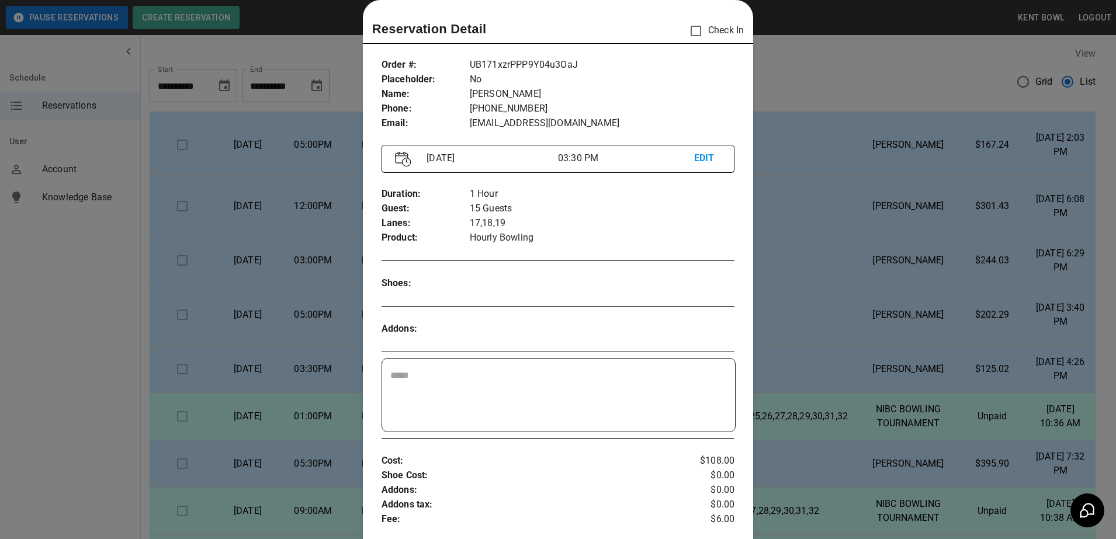
click at [83, 415] on div at bounding box center [558, 269] width 1116 height 539
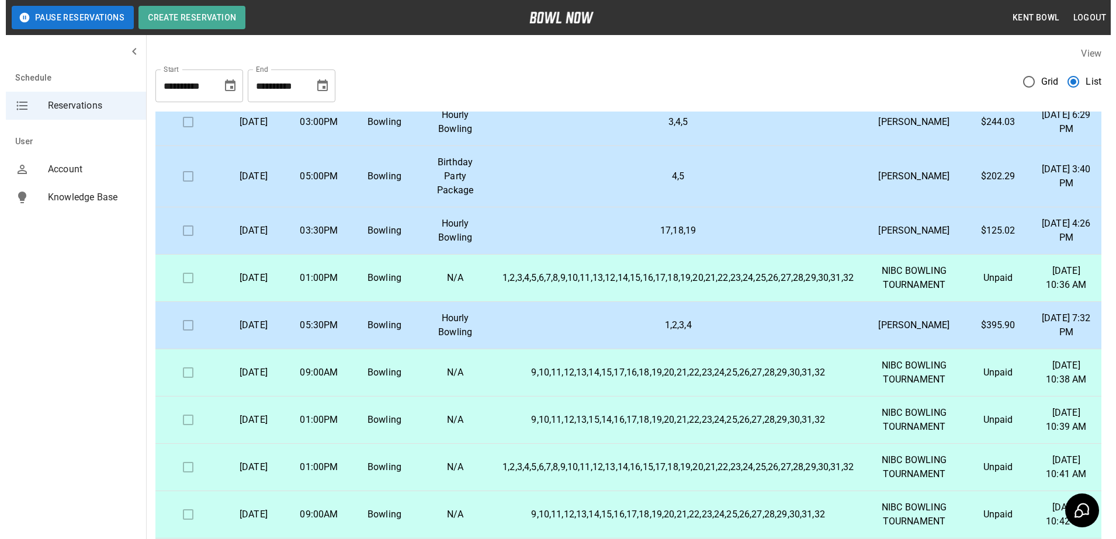
scroll to position [326, 0]
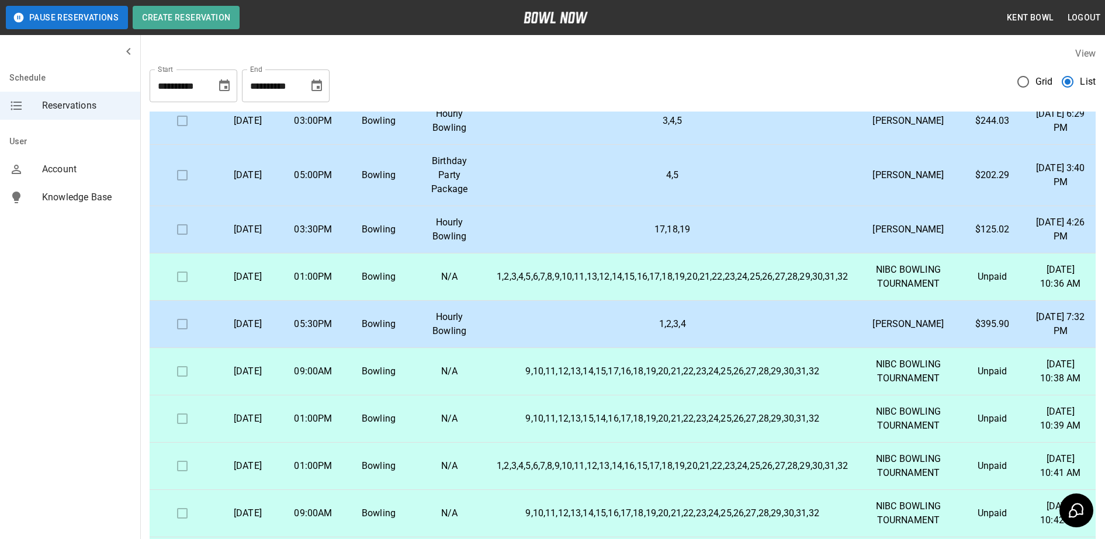
click at [670, 331] on p "1,2,3,4" at bounding box center [671, 324] width 351 height 14
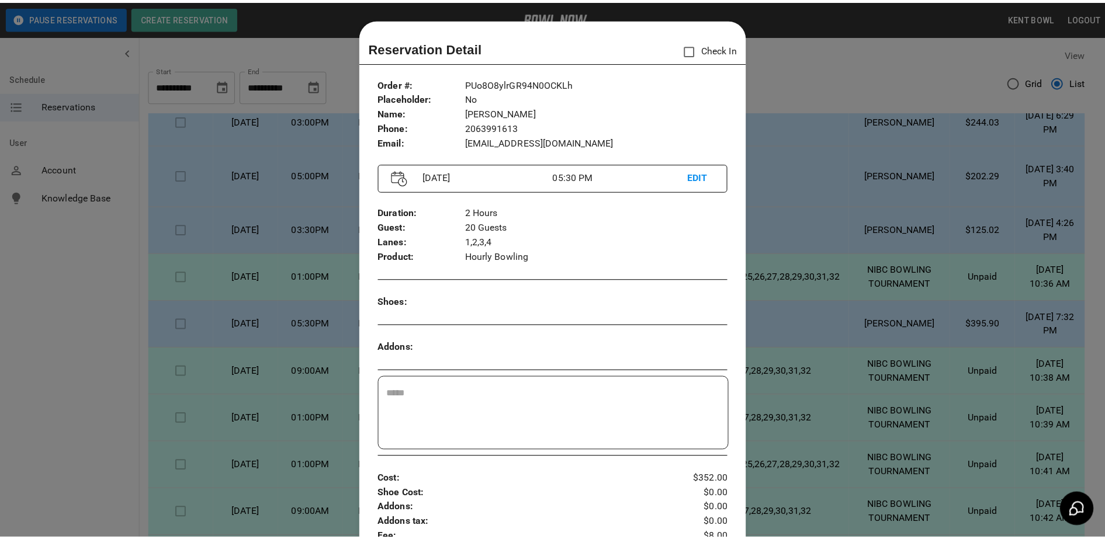
scroll to position [19, 0]
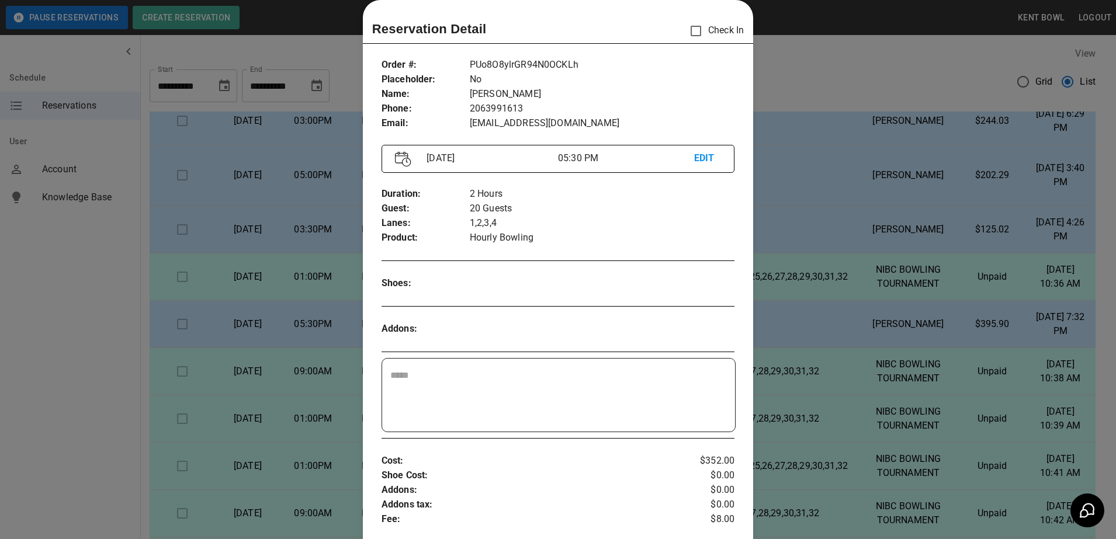
click at [106, 440] on div at bounding box center [558, 269] width 1116 height 539
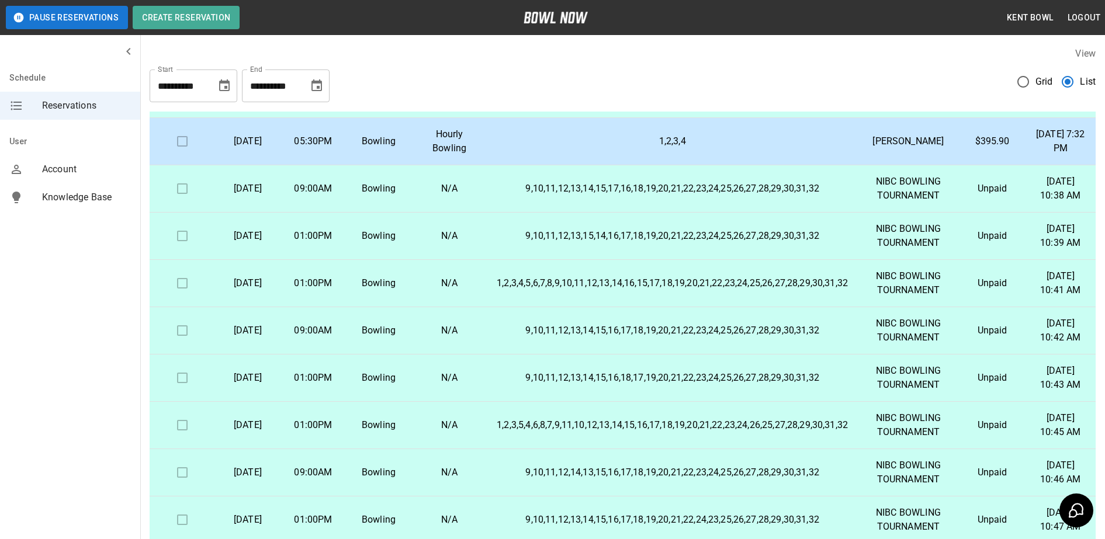
scroll to position [719, 0]
click at [95, 437] on div "Schedule Reservations User Account Knowledge Base" at bounding box center [70, 269] width 141 height 539
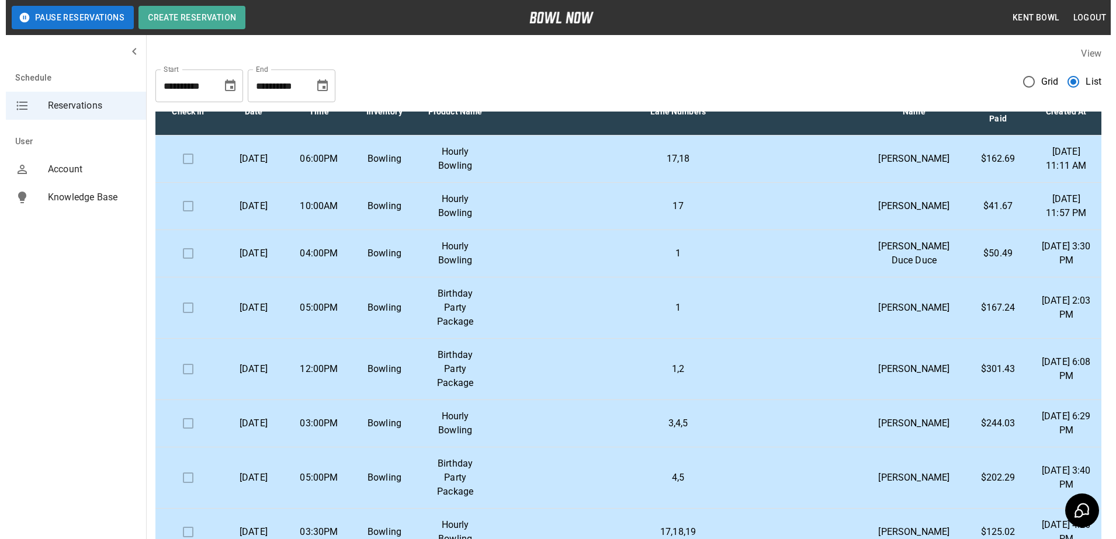
scroll to position [0, 0]
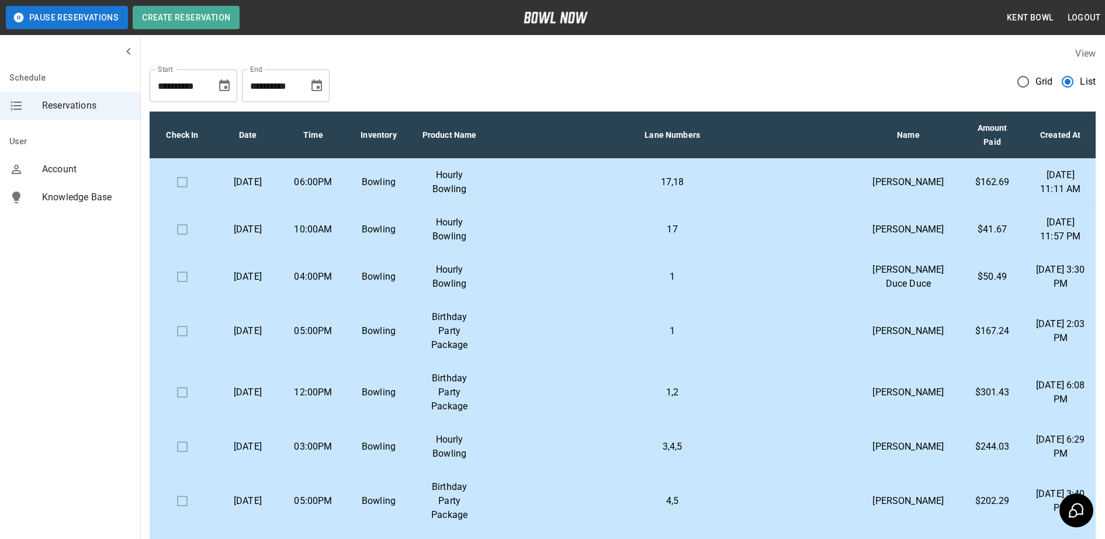
click at [343, 423] on td "12:00PM" at bounding box center [312, 392] width 65 height 61
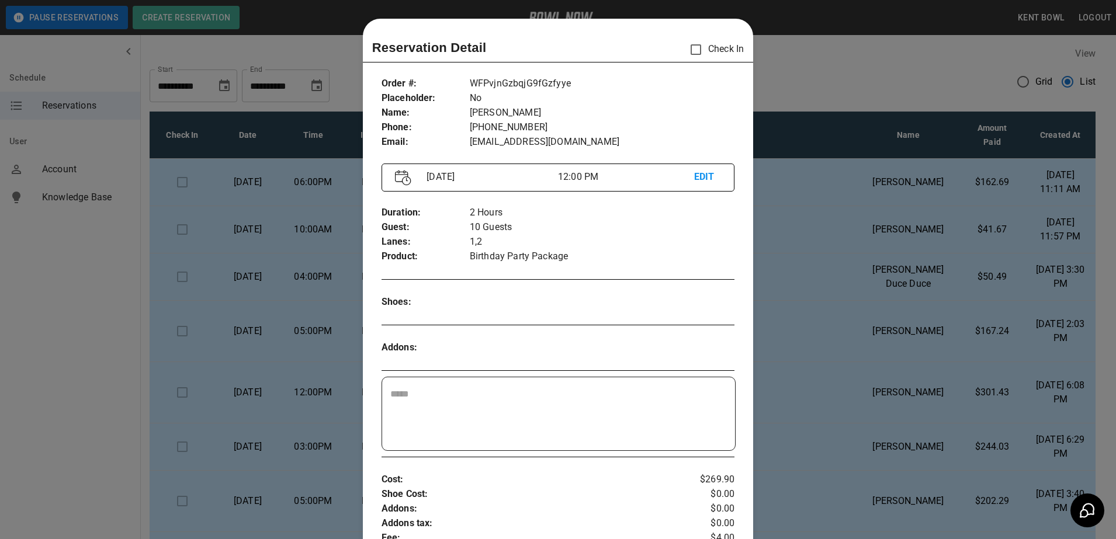
scroll to position [19, 0]
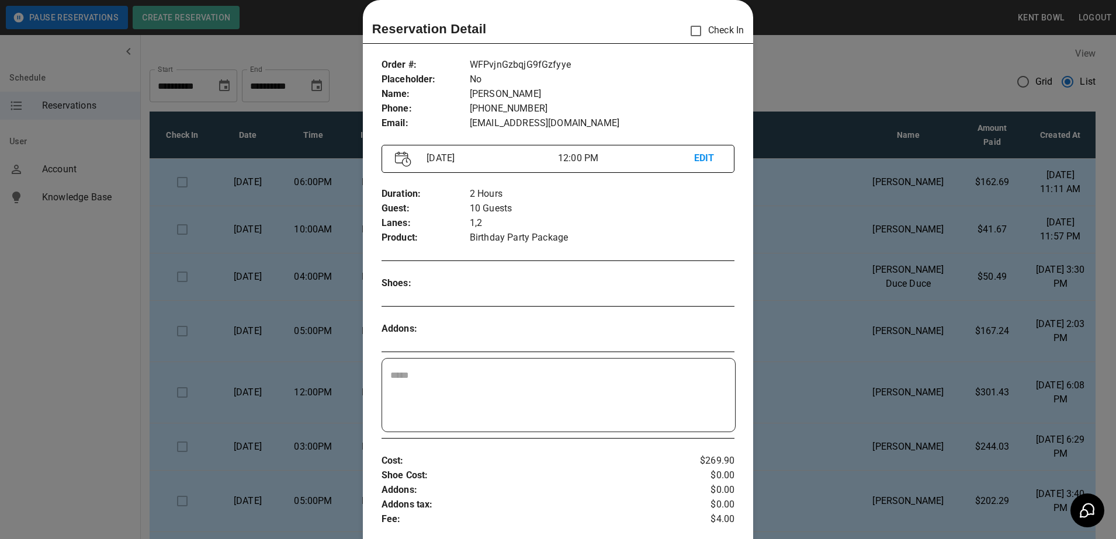
click at [71, 305] on div at bounding box center [558, 269] width 1116 height 539
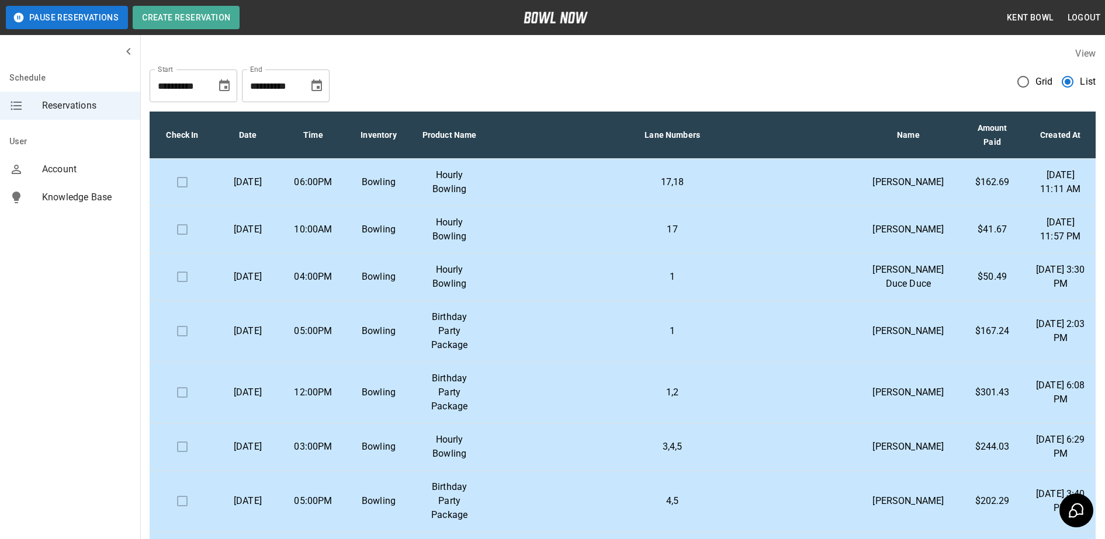
click at [336, 471] on td "03:00PM" at bounding box center [312, 446] width 65 height 47
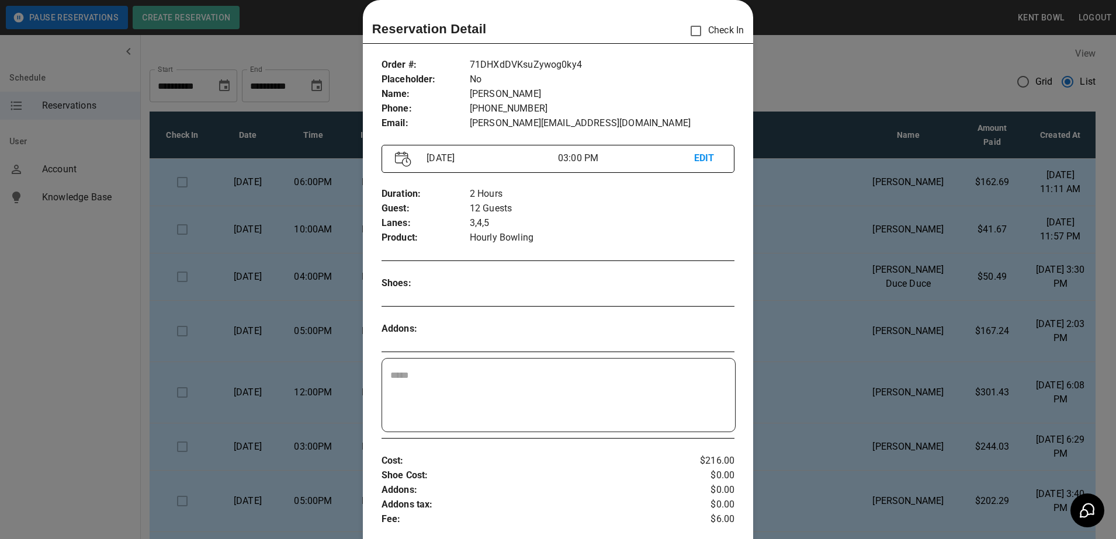
click at [81, 328] on div at bounding box center [558, 269] width 1116 height 539
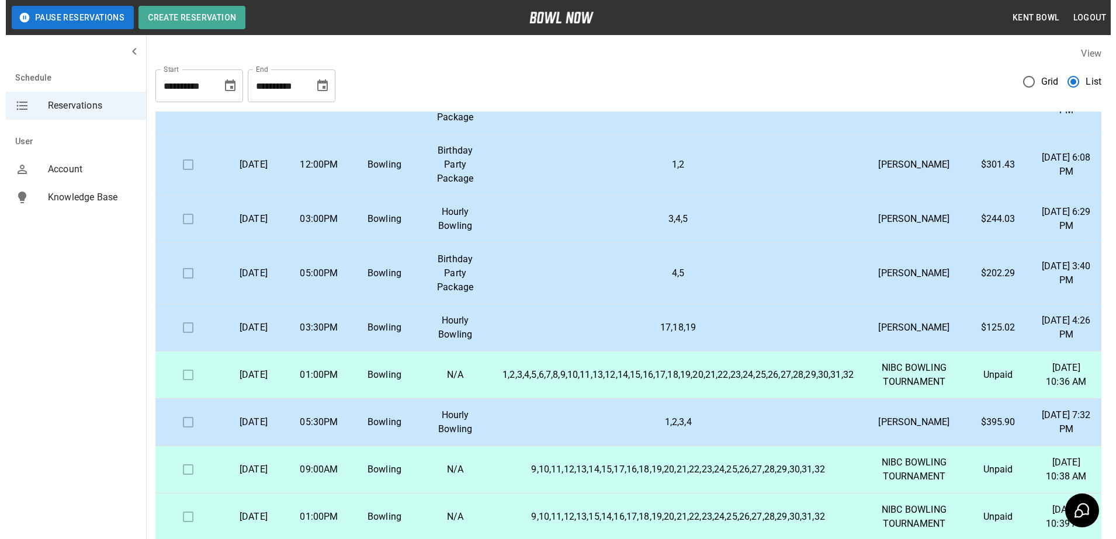
scroll to position [228, 0]
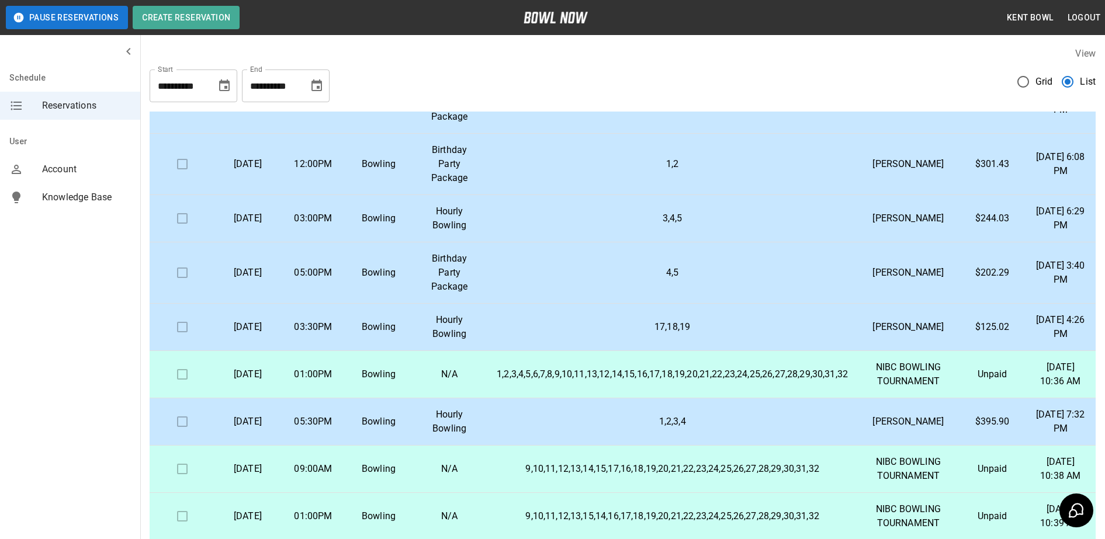
click at [695, 351] on td "17,18,19" at bounding box center [672, 327] width 370 height 47
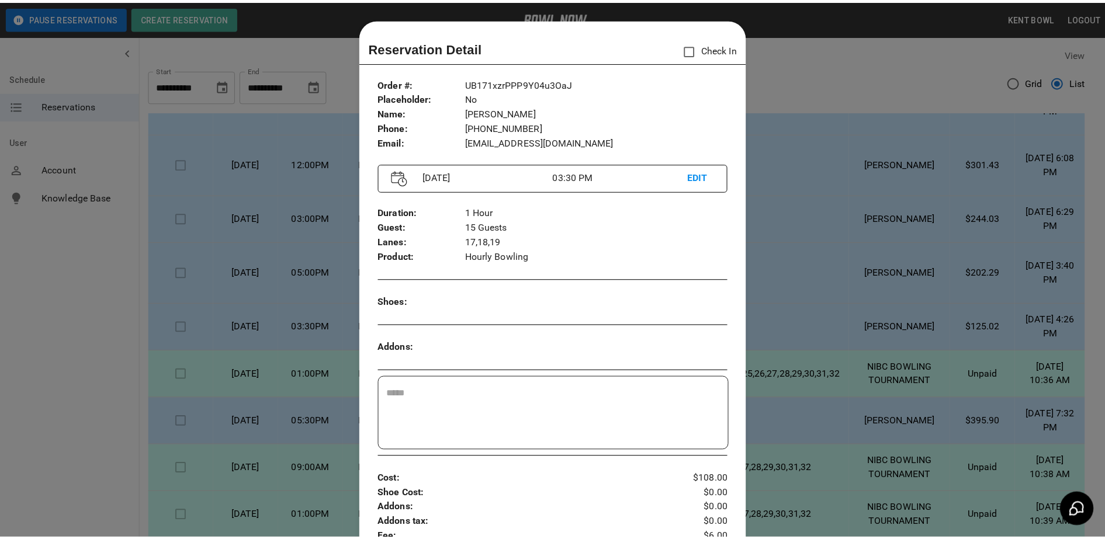
scroll to position [19, 0]
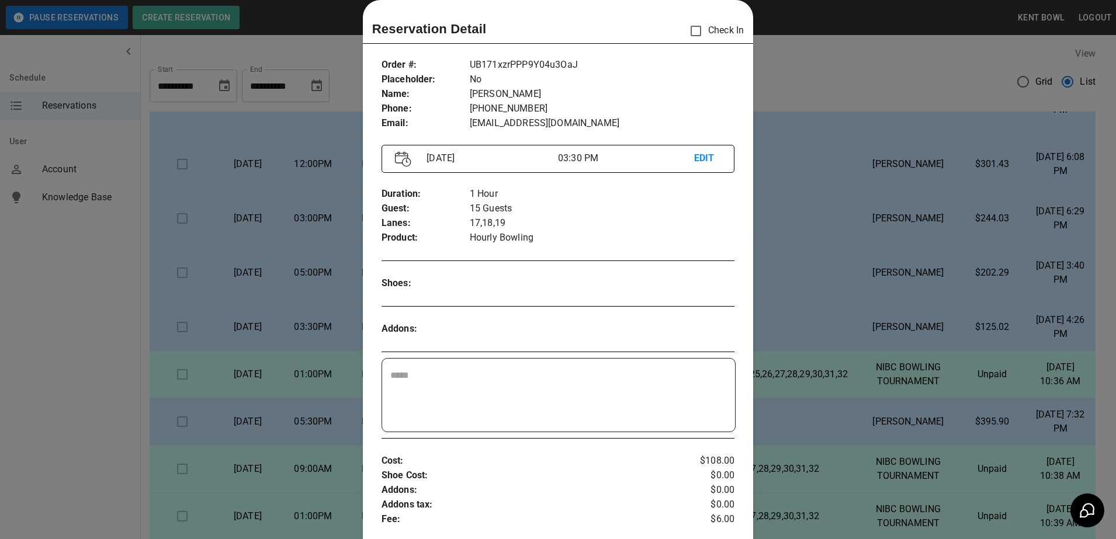
click at [695, 420] on textarea at bounding box center [558, 396] width 337 height 54
click at [99, 378] on div at bounding box center [558, 269] width 1116 height 539
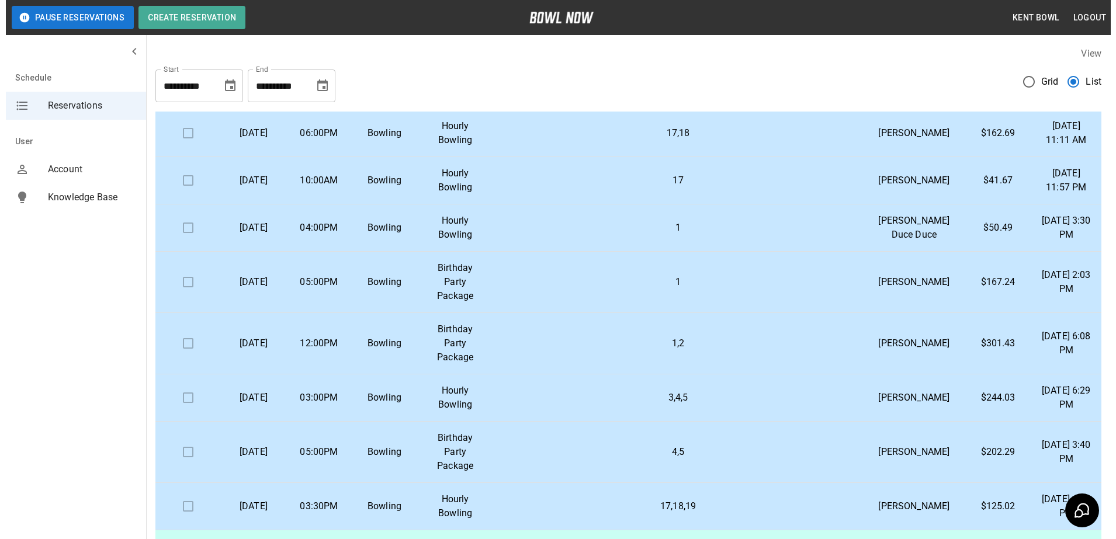
scroll to position [0, 0]
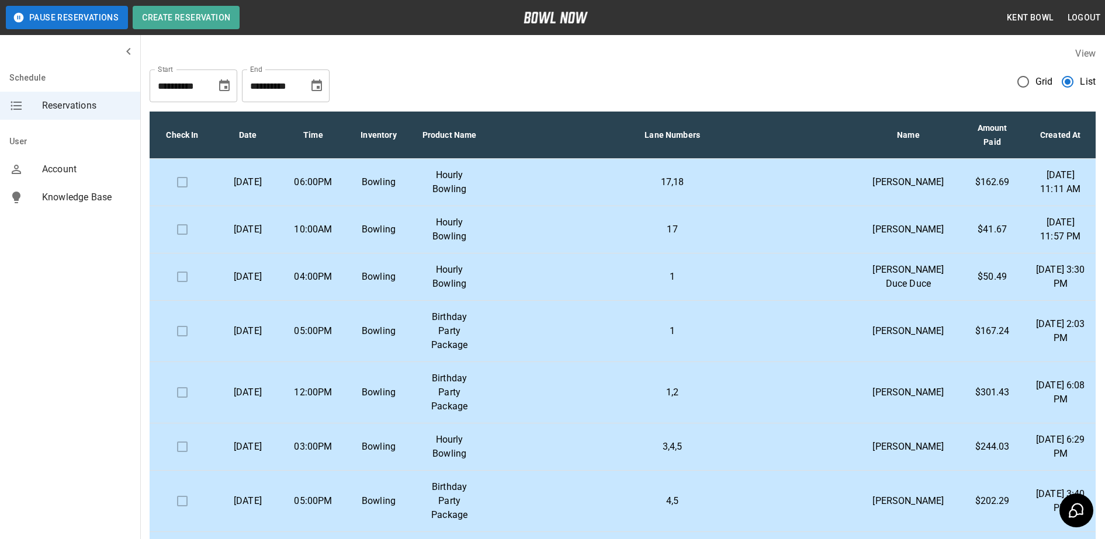
click at [395, 454] on p "Bowling" at bounding box center [378, 447] width 47 height 14
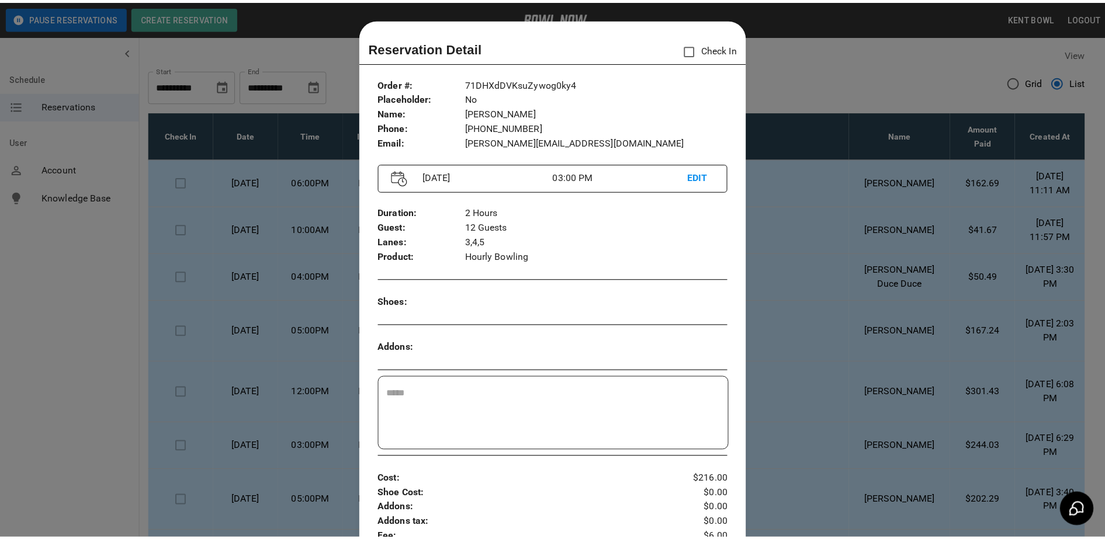
scroll to position [19, 0]
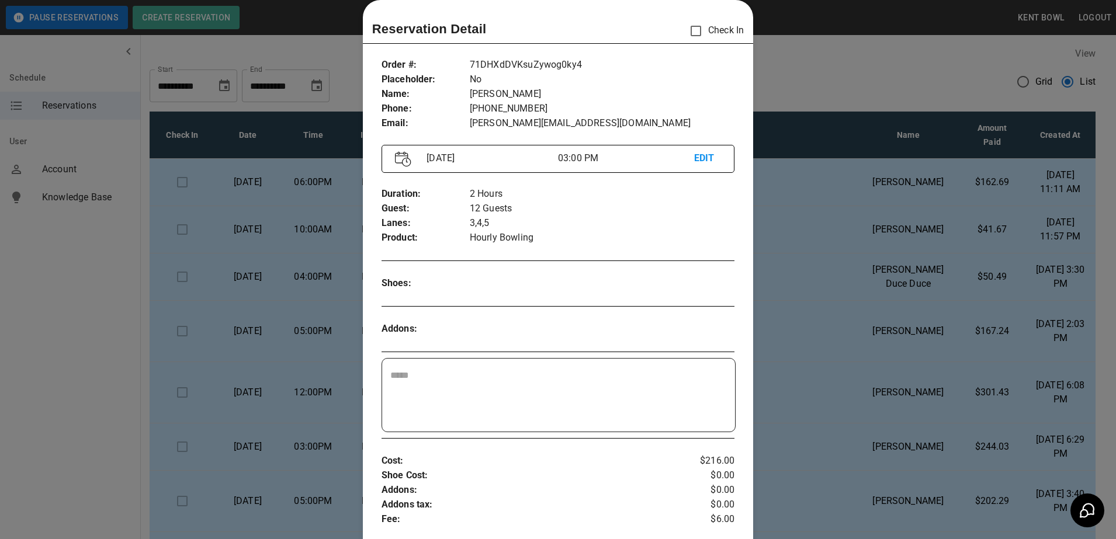
click at [76, 300] on div at bounding box center [558, 269] width 1116 height 539
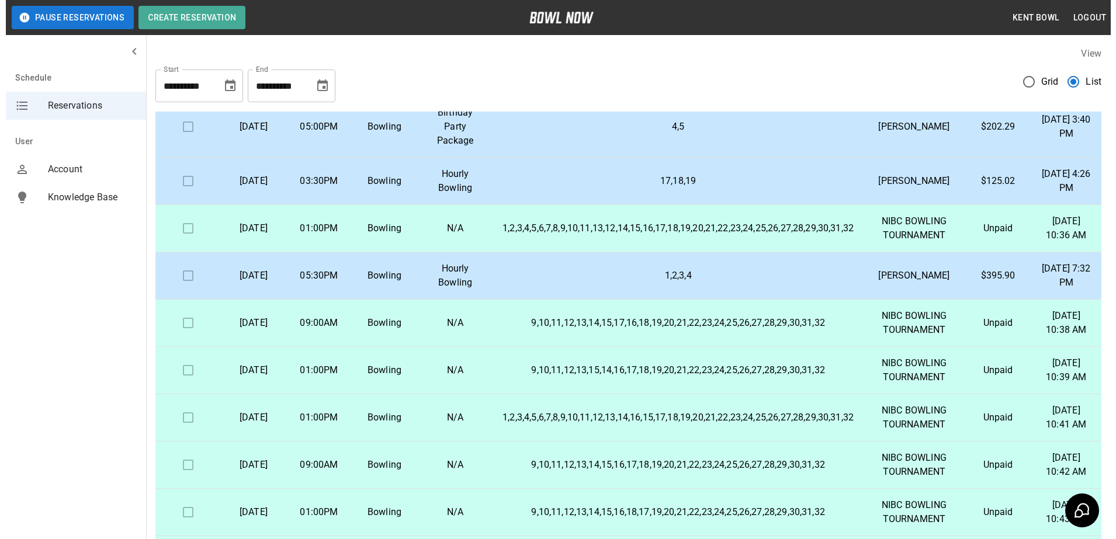
scroll to position [375, 0]
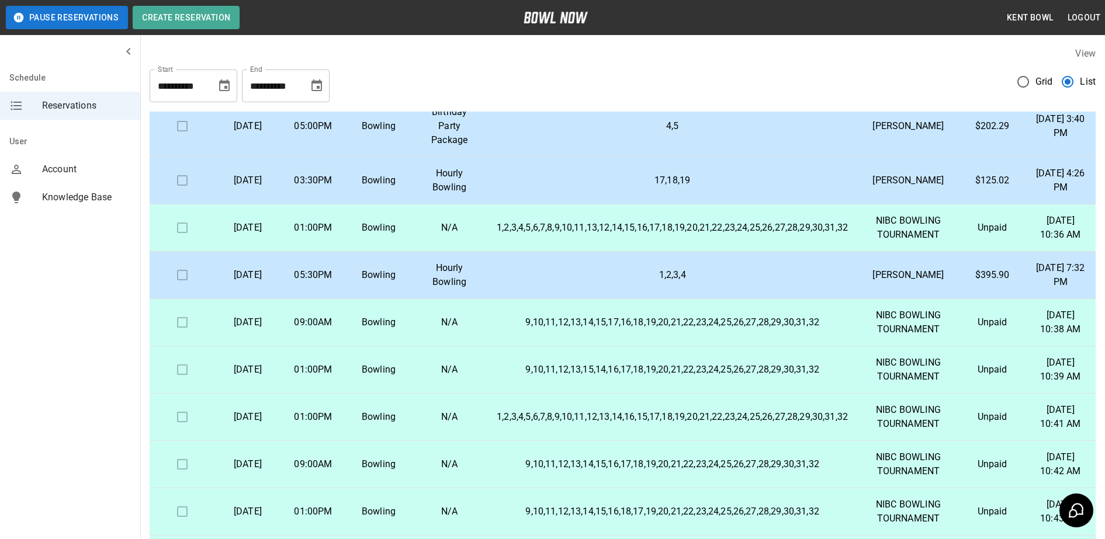
click at [652, 299] on td "1,2,3,4" at bounding box center [672, 275] width 370 height 47
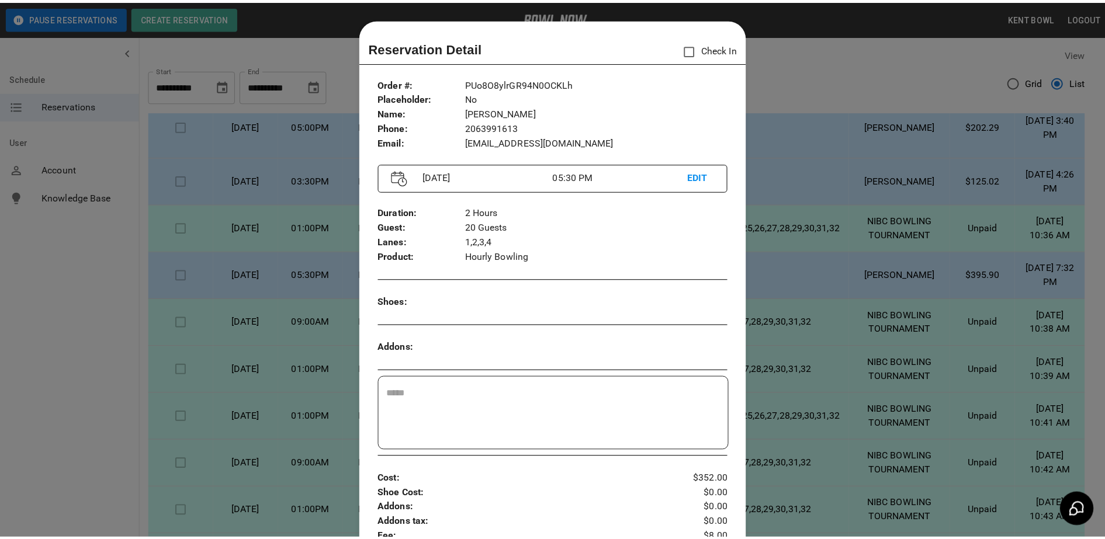
scroll to position [19, 0]
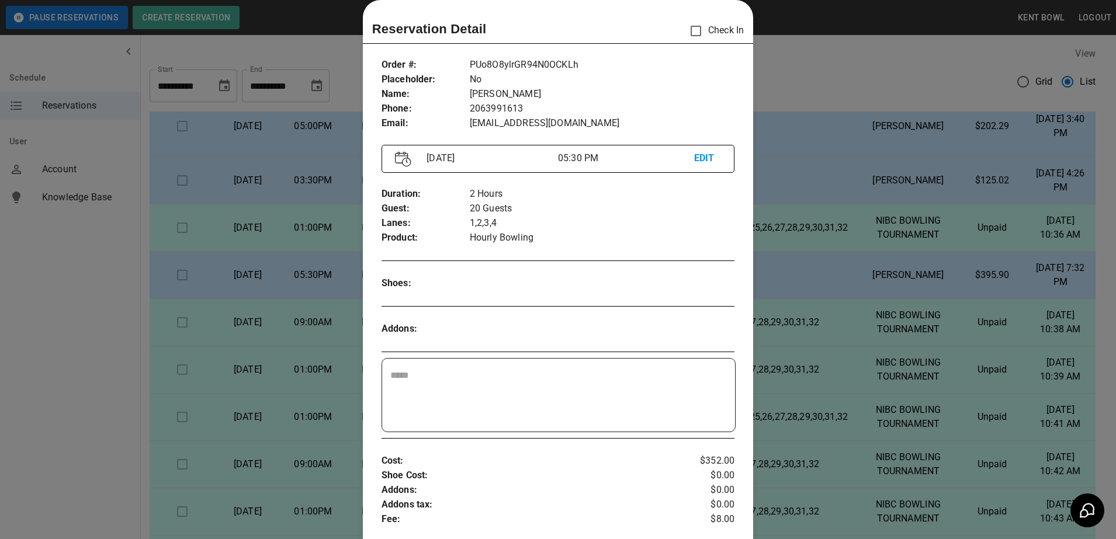
click at [92, 401] on div at bounding box center [558, 269] width 1116 height 539
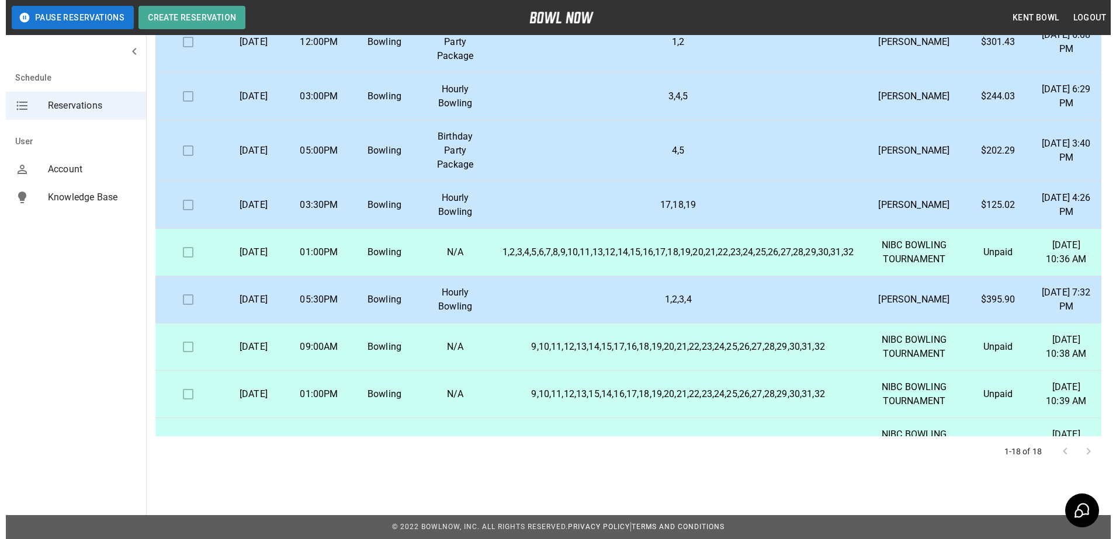
scroll to position [247, 0]
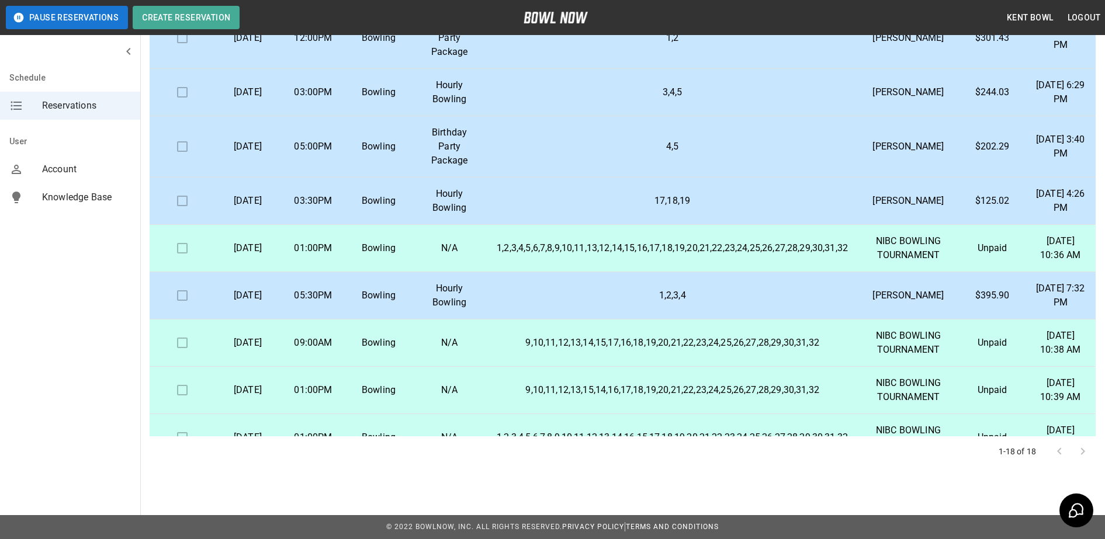
click at [377, 225] on td "Bowling" at bounding box center [378, 201] width 65 height 47
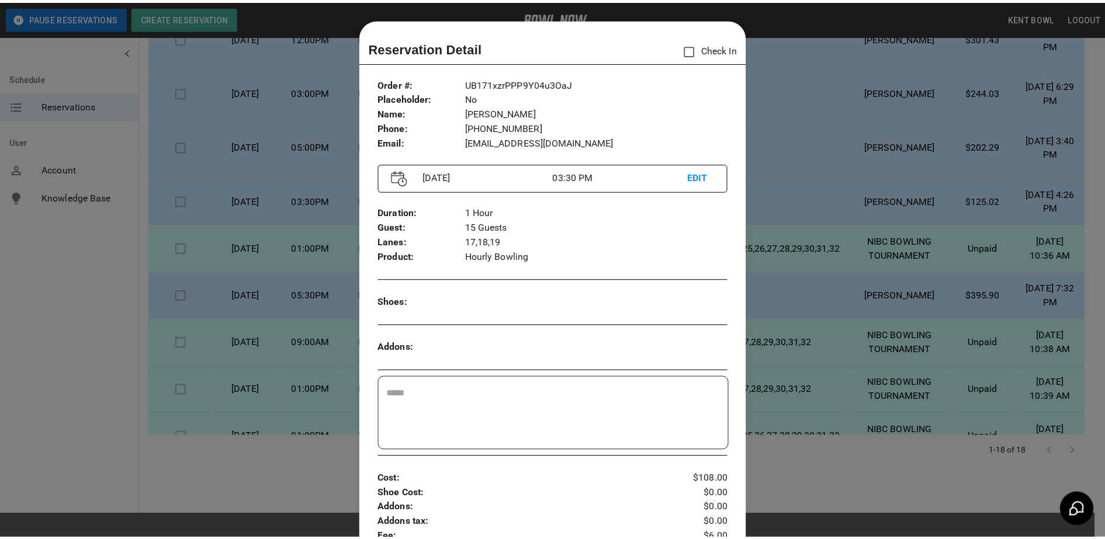
scroll to position [19, 0]
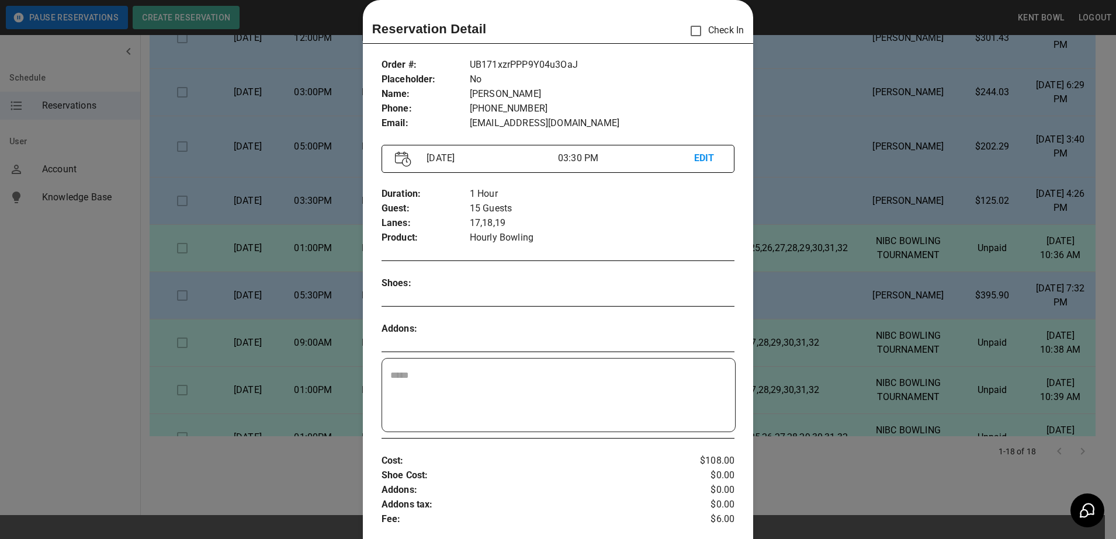
click at [87, 334] on div at bounding box center [558, 269] width 1116 height 539
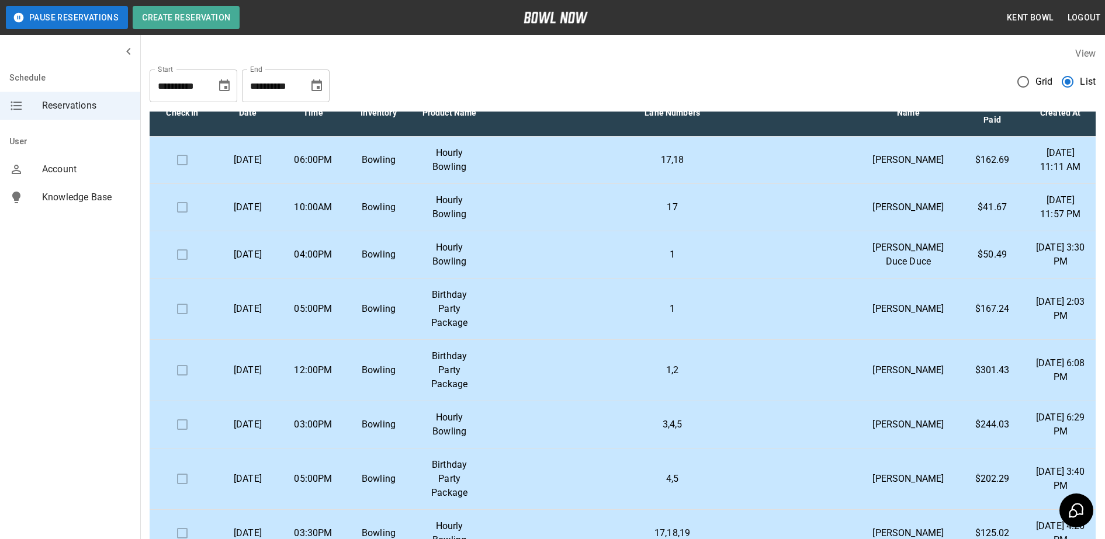
scroll to position [19, 0]
